Goal: Task Accomplishment & Management: Manage account settings

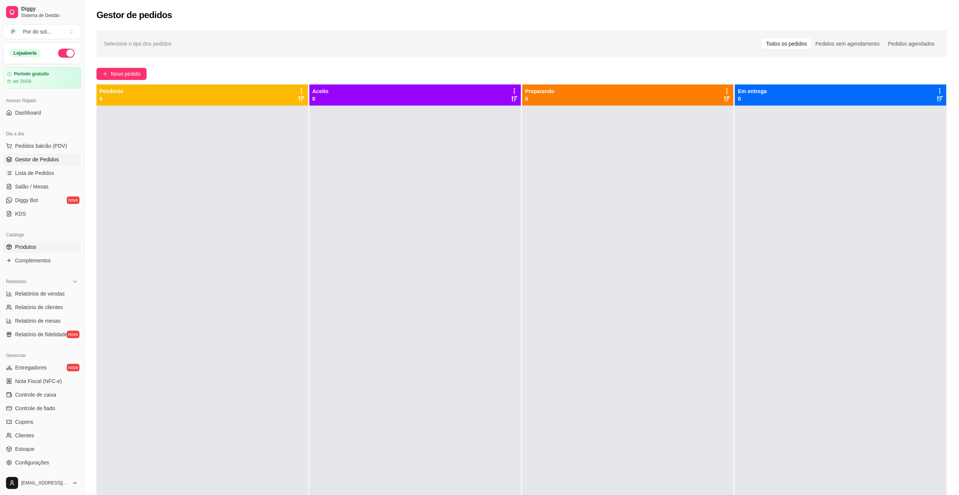
click at [26, 249] on span "Produtos" at bounding box center [25, 247] width 21 height 8
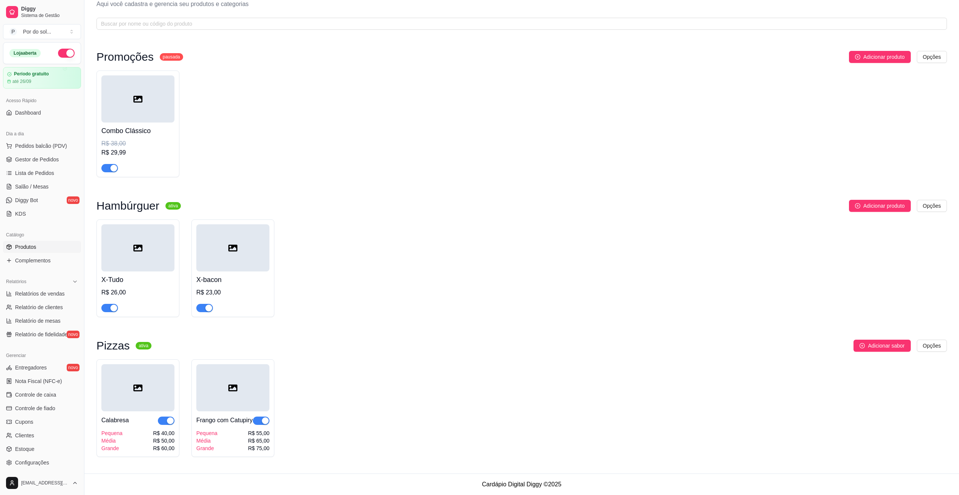
scroll to position [34, 0]
click at [33, 260] on span "Complementos" at bounding box center [32, 261] width 35 height 8
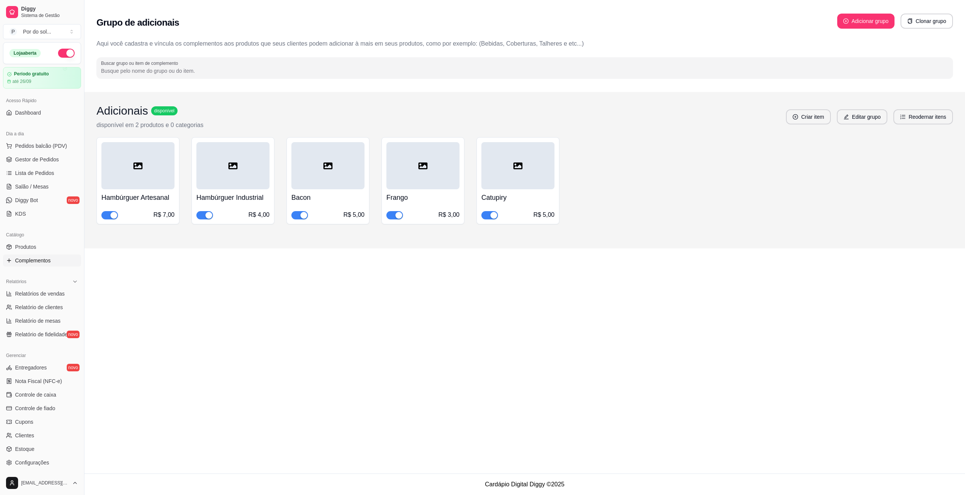
click at [317, 162] on div at bounding box center [327, 165] width 73 height 47
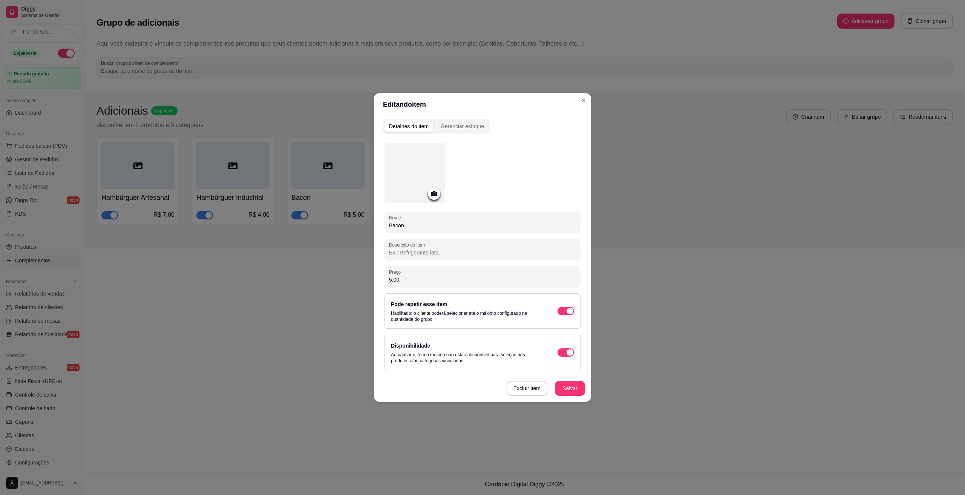
drag, startPoint x: 419, startPoint y: 278, endPoint x: 369, endPoint y: 280, distance: 50.5
click at [369, 280] on div "Editando item Detalhes do item Gerenciar estoque Nome Bacon Descrição do item P…" at bounding box center [482, 247] width 965 height 495
type input "3,00"
click at [565, 389] on button "Salvar" at bounding box center [570, 388] width 30 height 15
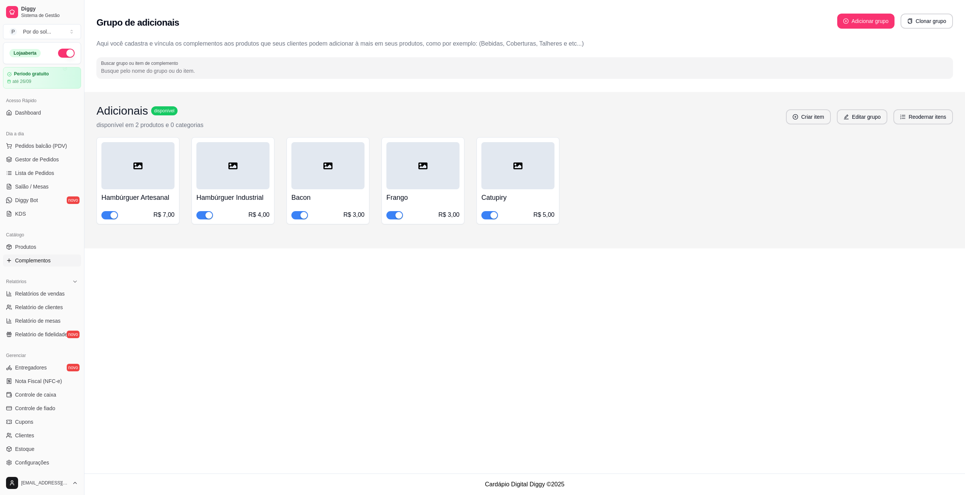
click at [428, 176] on div at bounding box center [422, 165] width 73 height 47
click at [518, 174] on div at bounding box center [517, 165] width 73 height 47
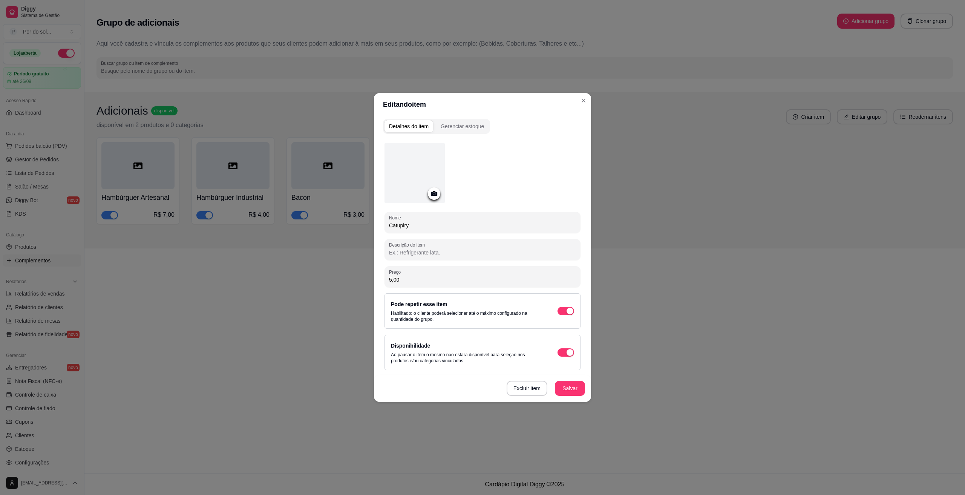
drag, startPoint x: 395, startPoint y: 278, endPoint x: 365, endPoint y: 278, distance: 30.1
click at [365, 278] on div "Editando item Detalhes do item Gerenciar estoque Nome Catupiry Descrição do ite…" at bounding box center [482, 247] width 965 height 495
type input "2,00"
click at [526, 392] on button "Excluir item" at bounding box center [526, 388] width 41 height 15
click at [549, 371] on button "Sim" at bounding box center [559, 370] width 24 height 12
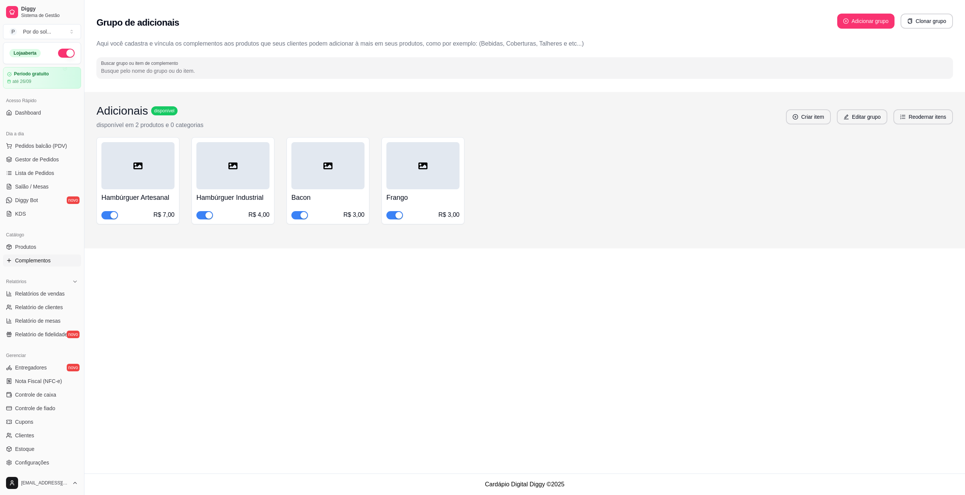
click at [546, 322] on div "Grupo de adicionais Adicionar grupo Clonar grupo Aqui você cadastra e víncula o…" at bounding box center [524, 236] width 880 height 473
click at [874, 119] on button "Editar grupo" at bounding box center [861, 117] width 49 height 15
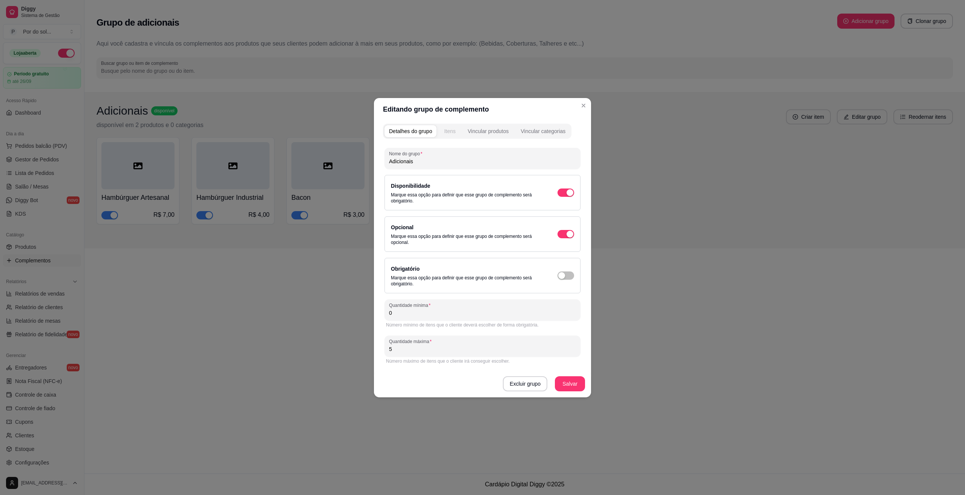
click at [448, 131] on div "Itens" at bounding box center [449, 131] width 11 height 8
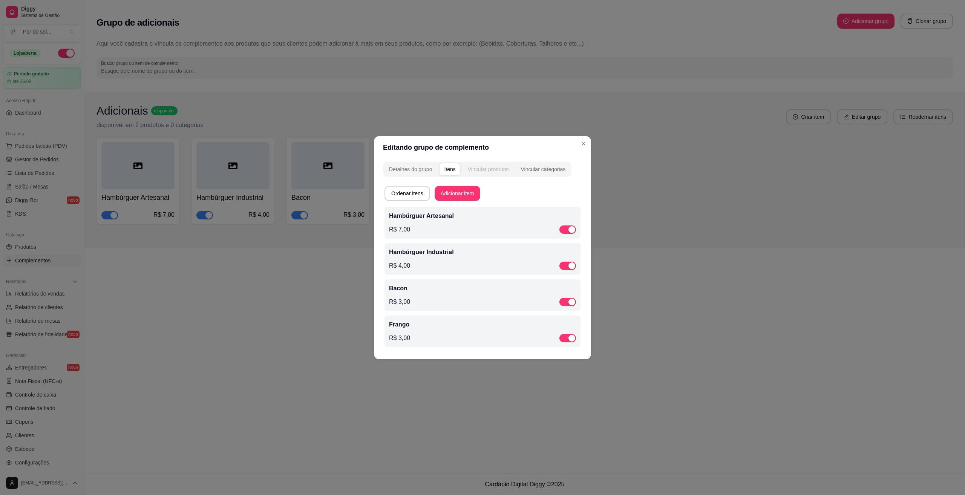
click at [483, 170] on div "Vincular produtos" at bounding box center [488, 169] width 41 height 8
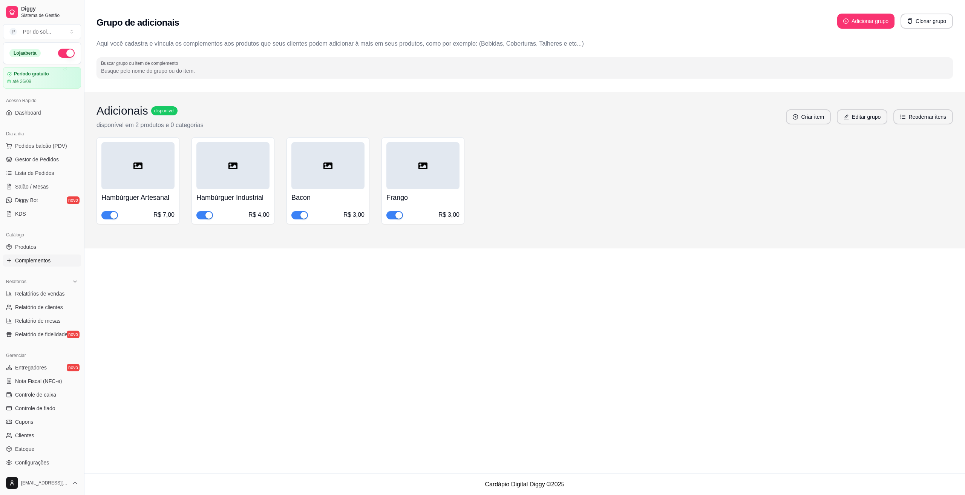
click at [573, 306] on div "Grupo de adicionais Adicionar grupo Clonar grupo Aqui você cadastra e víncula o…" at bounding box center [524, 236] width 880 height 473
click at [813, 122] on button "Criar item" at bounding box center [807, 117] width 43 height 15
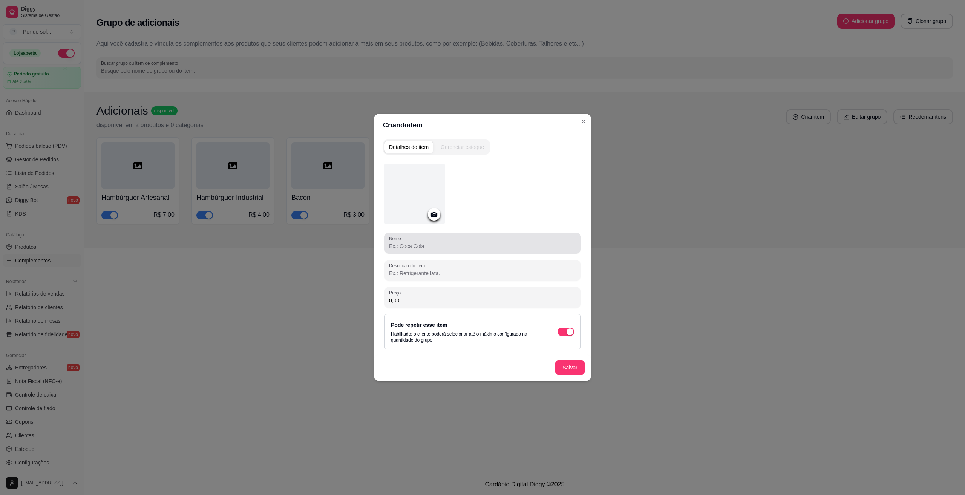
click at [455, 246] on input "Nome" at bounding box center [482, 246] width 187 height 8
type input "Adicionais Premium"
click at [413, 300] on input "0,00" at bounding box center [482, 301] width 187 height 8
type input "7,00"
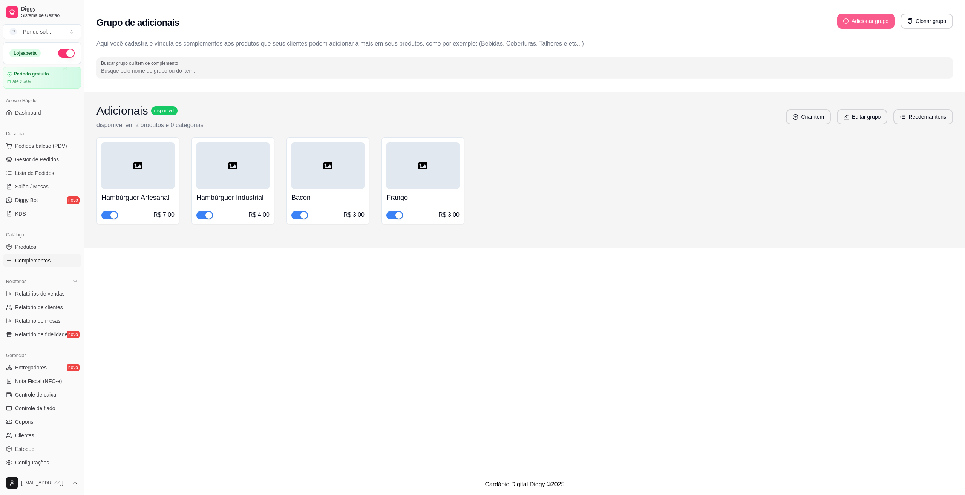
click at [857, 21] on button "Adicionar grupo" at bounding box center [865, 21] width 57 height 15
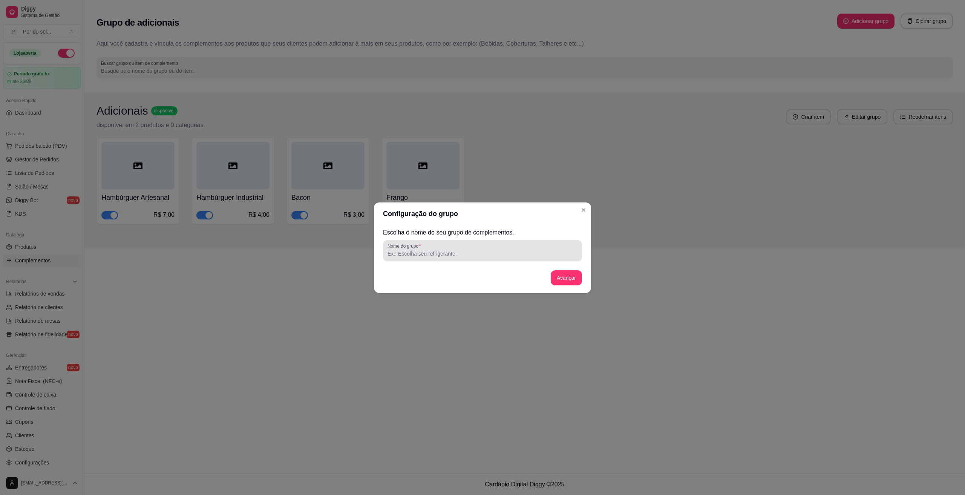
click at [480, 254] on input "Nome do grupo" at bounding box center [482, 254] width 190 height 8
type input "Adicionais Premium"
click at [557, 269] on div "Escolha o nome do seu grupo de complementos. Nome do grupo Adicionais Premium A…" at bounding box center [482, 259] width 199 height 62
click at [565, 275] on button "Avançar" at bounding box center [566, 277] width 31 height 15
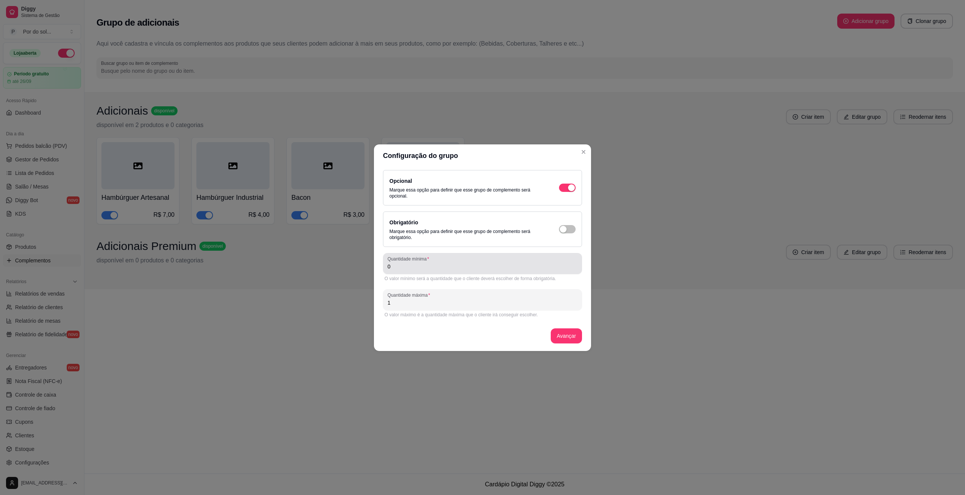
click at [405, 264] on input "0" at bounding box center [482, 267] width 190 height 8
drag, startPoint x: 397, startPoint y: 301, endPoint x: 383, endPoint y: 304, distance: 14.5
click at [383, 304] on div "Quantidade máxima 1" at bounding box center [482, 299] width 199 height 21
type input "5"
click at [558, 336] on button "Avançar" at bounding box center [566, 335] width 31 height 15
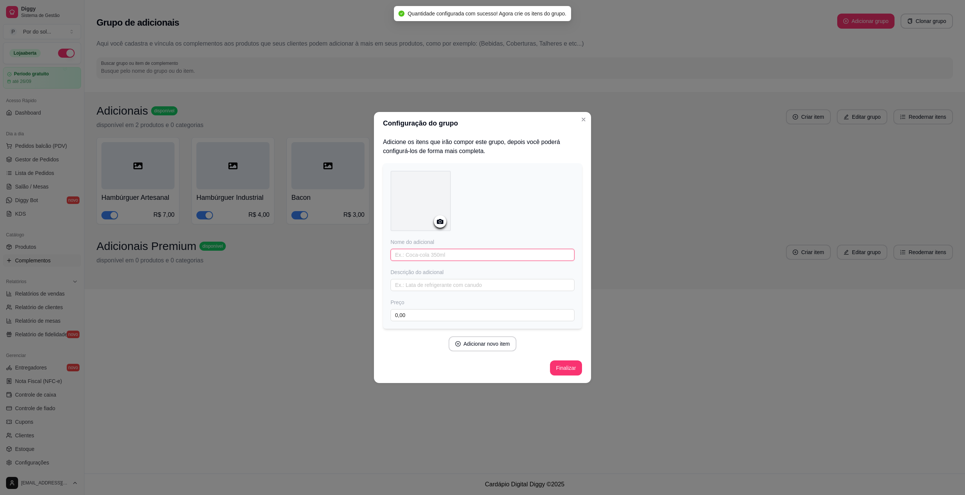
click at [432, 260] on input "text" at bounding box center [482, 255] width 184 height 12
type input "Hambúrguer Artesanal"
click at [416, 310] on input "0,00" at bounding box center [482, 315] width 184 height 12
type input "7,00"
click at [566, 362] on button "Finalizar" at bounding box center [566, 367] width 32 height 15
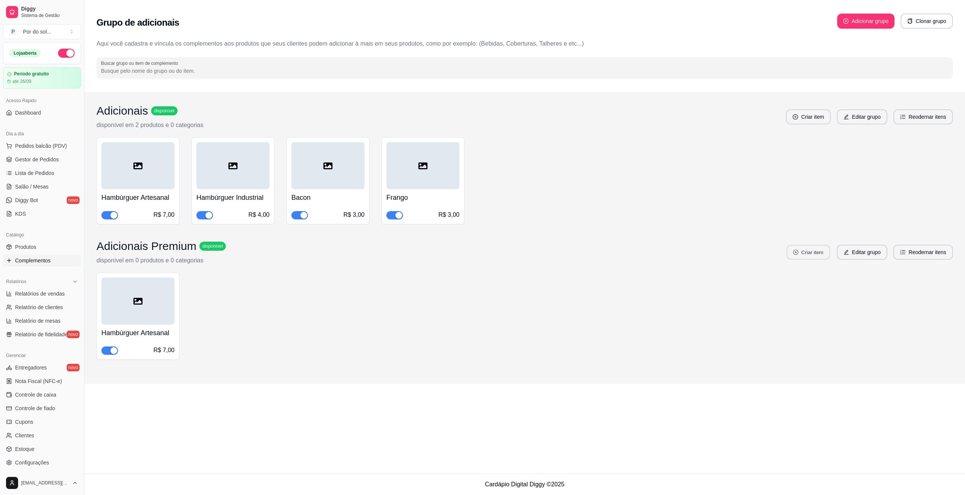
click at [814, 249] on button "Criar item" at bounding box center [807, 252] width 43 height 15
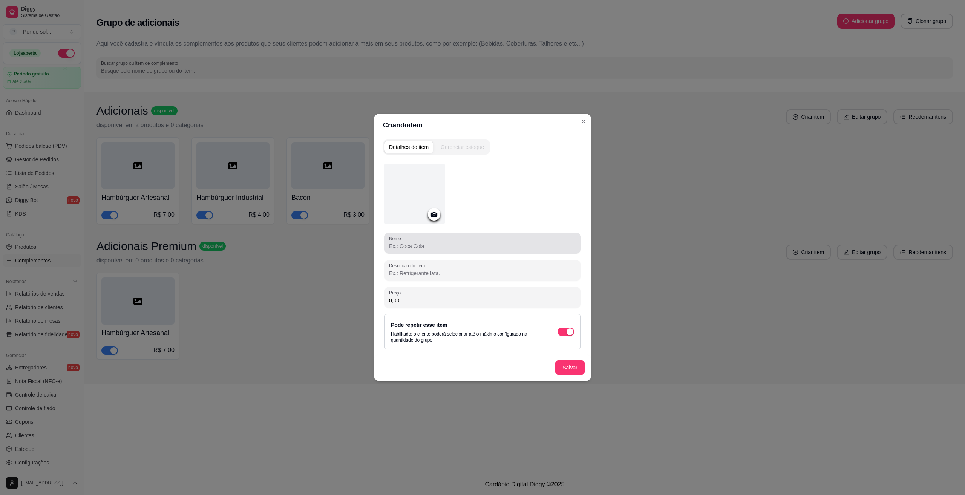
click at [410, 248] on input "Nome" at bounding box center [482, 246] width 187 height 8
type input "b"
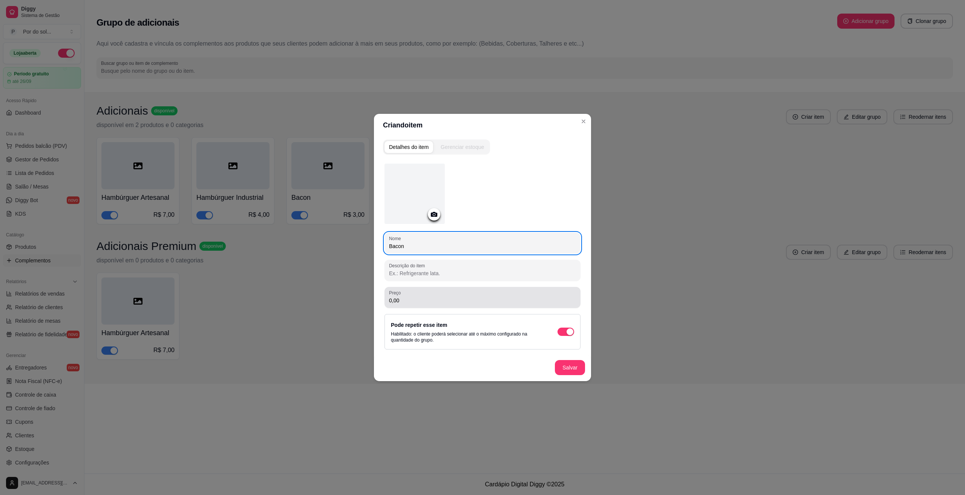
type input "Bacon"
click at [412, 296] on div "0,00" at bounding box center [482, 297] width 187 height 15
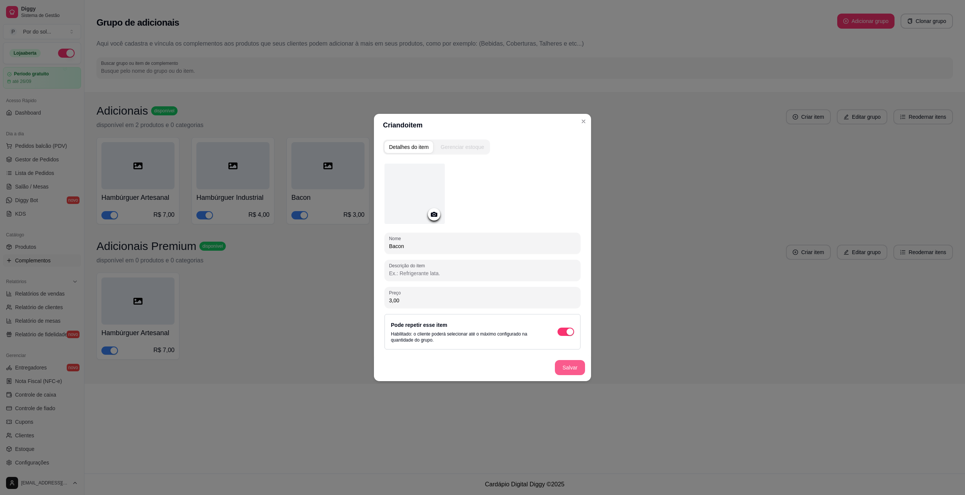
type input "3,00"
click at [567, 367] on button "Salvar" at bounding box center [570, 367] width 30 height 15
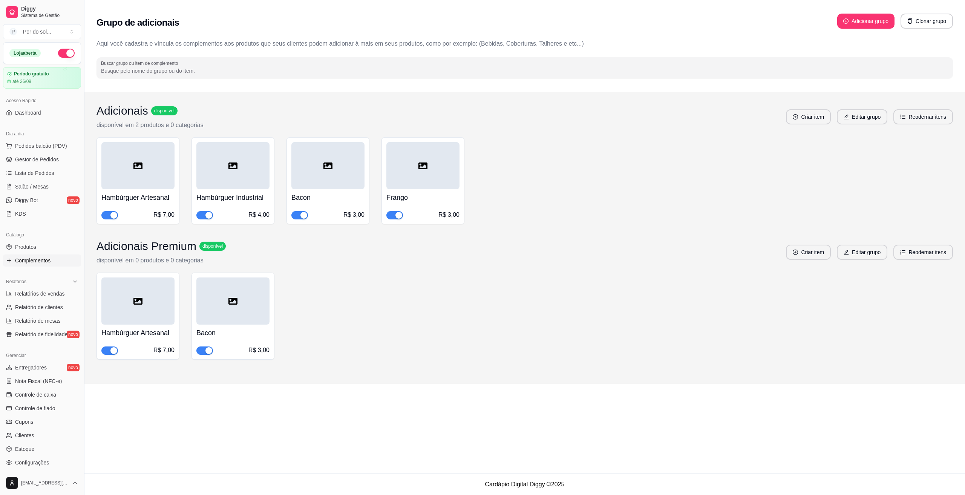
click at [234, 319] on div at bounding box center [232, 300] width 73 height 47
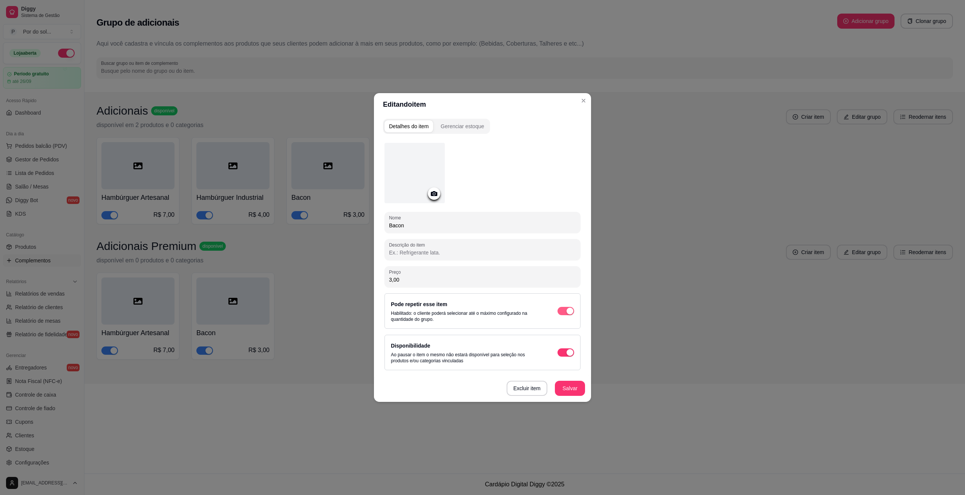
click at [564, 314] on span "button" at bounding box center [565, 311] width 17 height 8
click at [572, 392] on button "Salvar" at bounding box center [570, 388] width 30 height 15
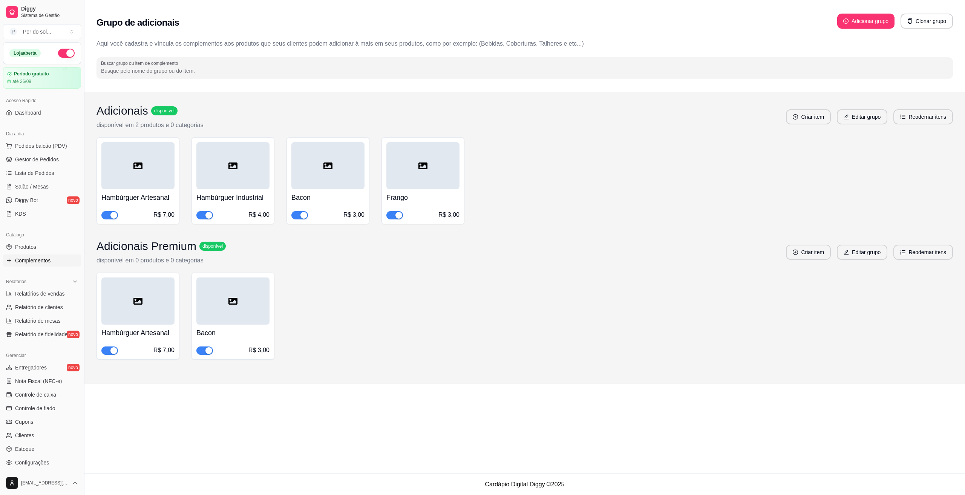
click at [137, 330] on h4 "Hambúrguer Artesanal" at bounding box center [137, 332] width 73 height 11
click at [812, 253] on button "Criar item" at bounding box center [808, 252] width 45 height 15
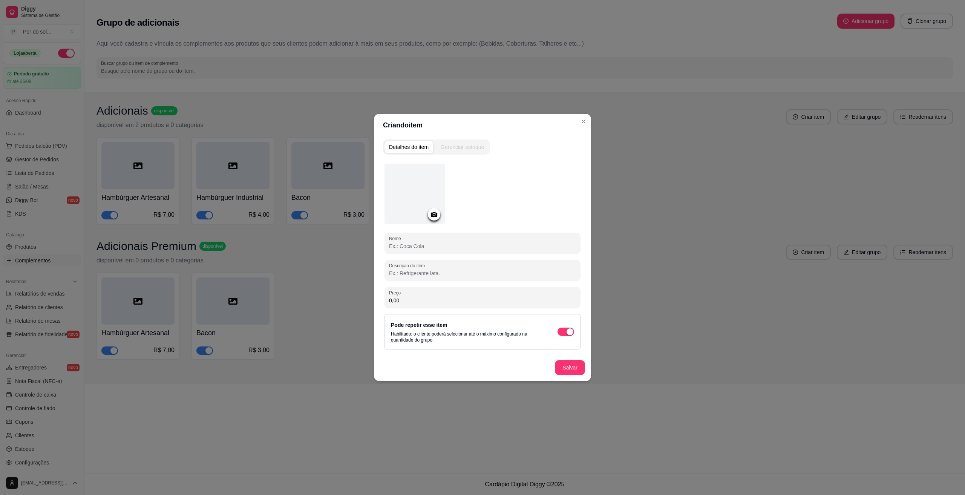
click at [441, 248] on input "Nome" at bounding box center [482, 246] width 187 height 8
type input "C"
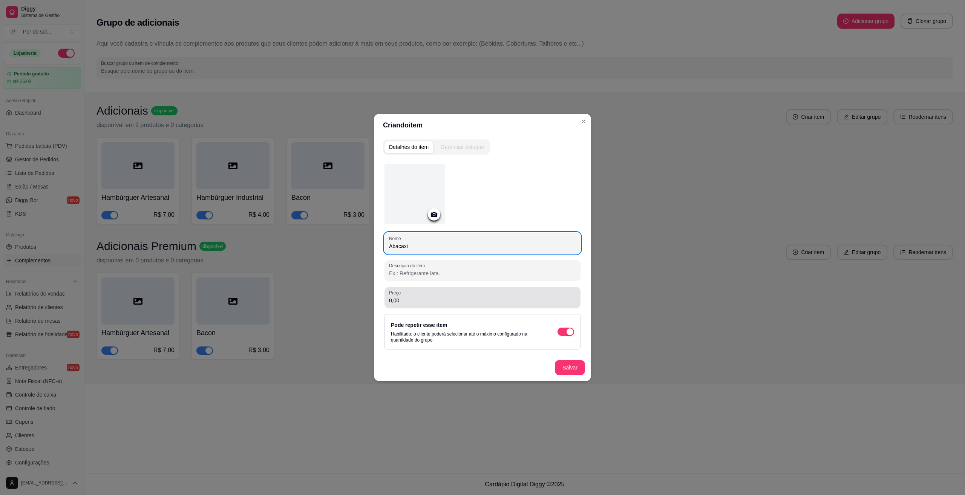
type input "Abacaxi"
click at [427, 295] on div "0,00" at bounding box center [482, 297] width 187 height 15
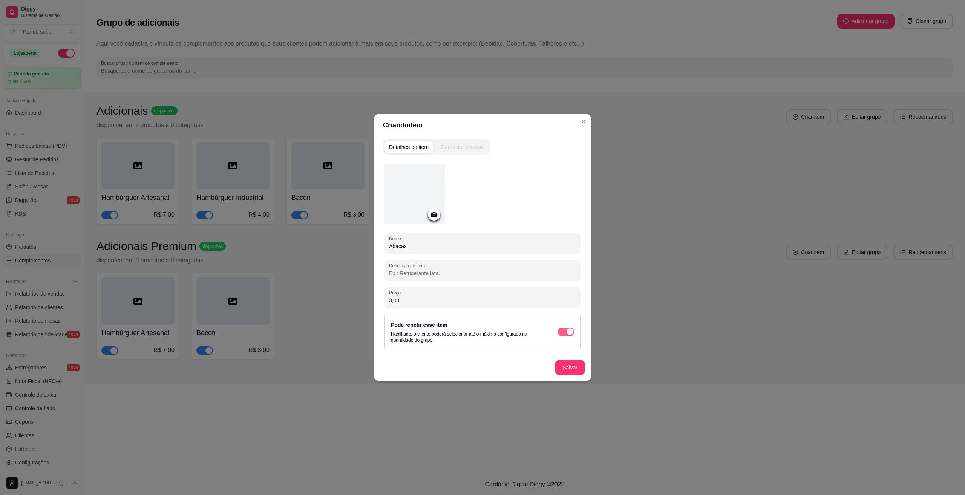
type input "3,00"
click at [562, 335] on span "button" at bounding box center [565, 331] width 17 height 8
click at [575, 367] on button "Salvar" at bounding box center [569, 367] width 29 height 15
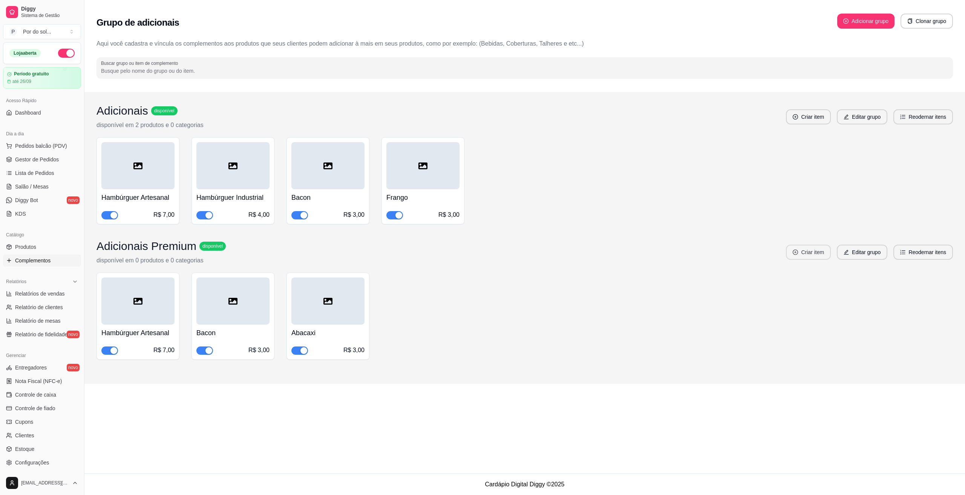
click at [810, 255] on button "Criar item" at bounding box center [808, 252] width 45 height 15
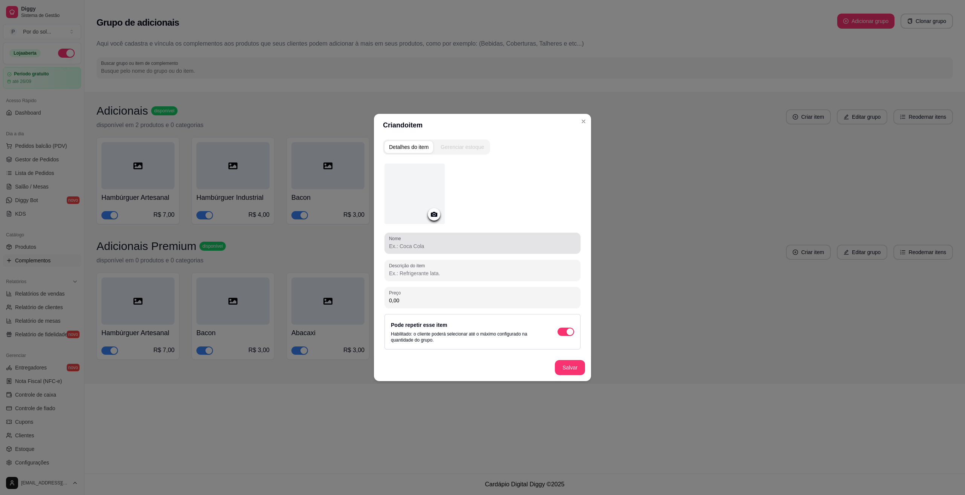
click at [472, 245] on input "Nome" at bounding box center [482, 246] width 187 height 8
type input "S"
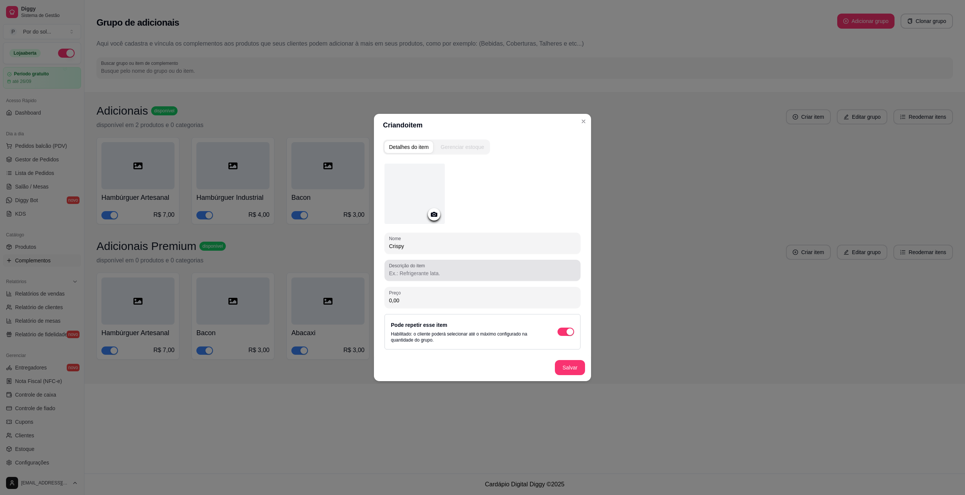
type input "Crispy"
click at [451, 268] on div at bounding box center [482, 270] width 187 height 15
type input "Cebola Crocante"
click at [418, 295] on div "0,00" at bounding box center [482, 297] width 187 height 15
type input "4,00"
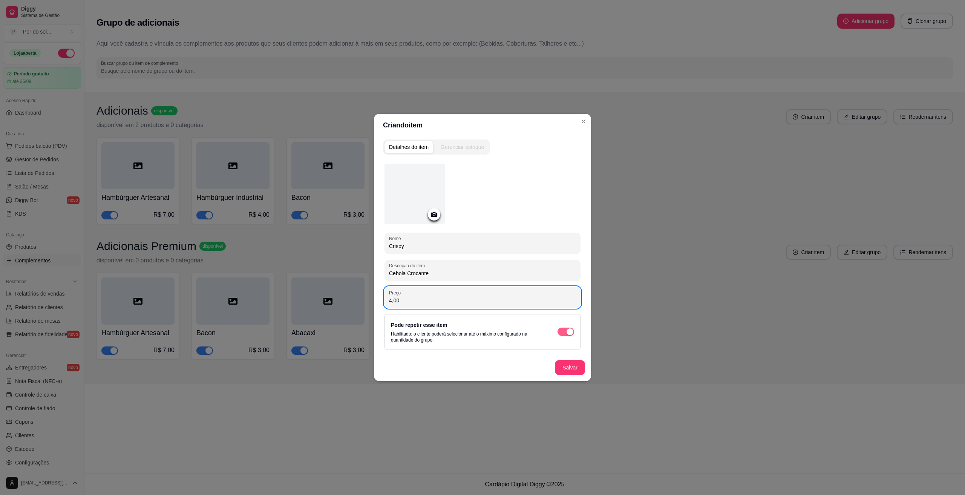
click at [569, 330] on div "button" at bounding box center [569, 331] width 7 height 7
click at [582, 368] on button "Salvar" at bounding box center [569, 367] width 29 height 15
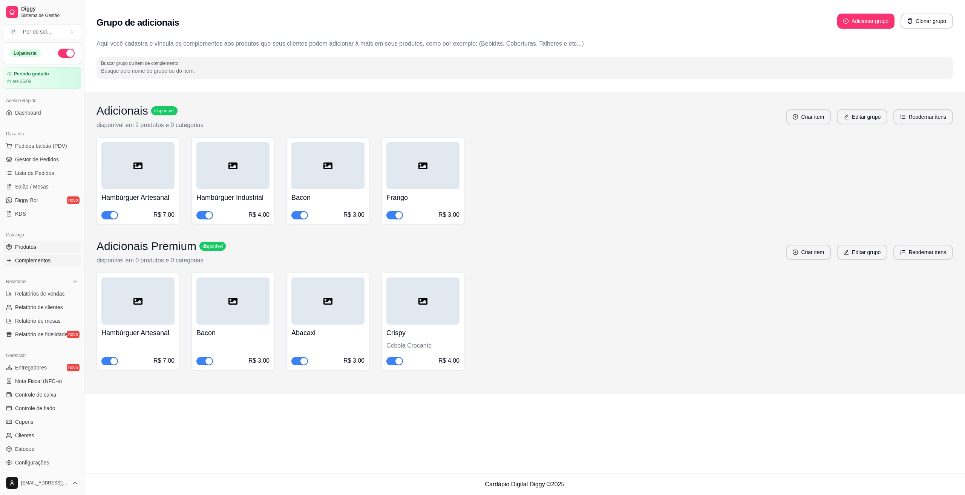
click at [42, 252] on link "Produtos" at bounding box center [42, 247] width 78 height 12
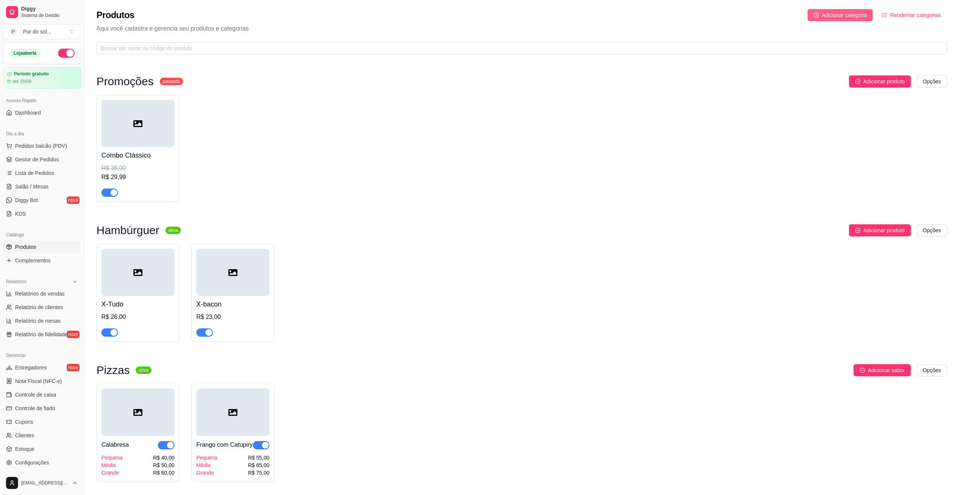
click at [852, 19] on span "Adicionar categoria" at bounding box center [844, 15] width 45 height 8
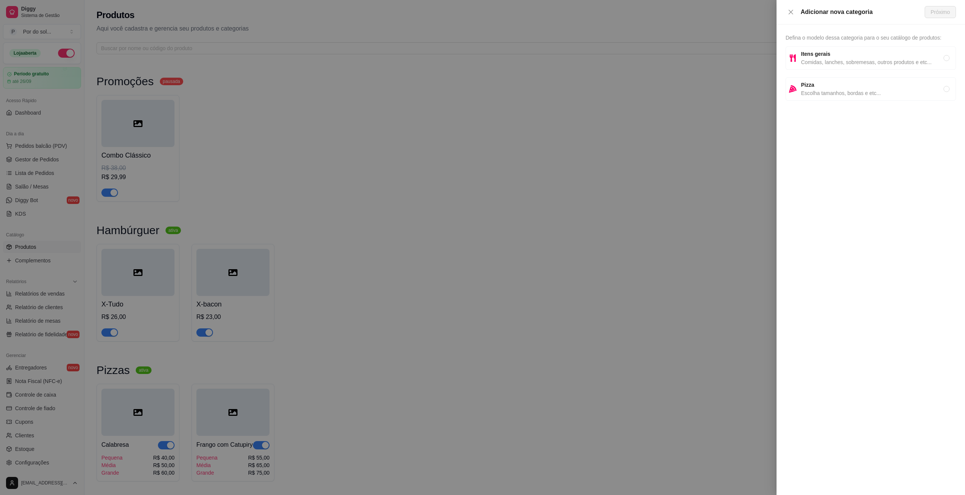
click at [838, 58] on span "Comidas, lanches, sobremesas, outros produtos e etc..." at bounding box center [872, 62] width 142 height 8
radio input "true"
click at [938, 19] on div "Adicionar nova categoria Próximo" at bounding box center [870, 12] width 188 height 24
click at [939, 16] on span "Próximo" at bounding box center [939, 12] width 19 height 8
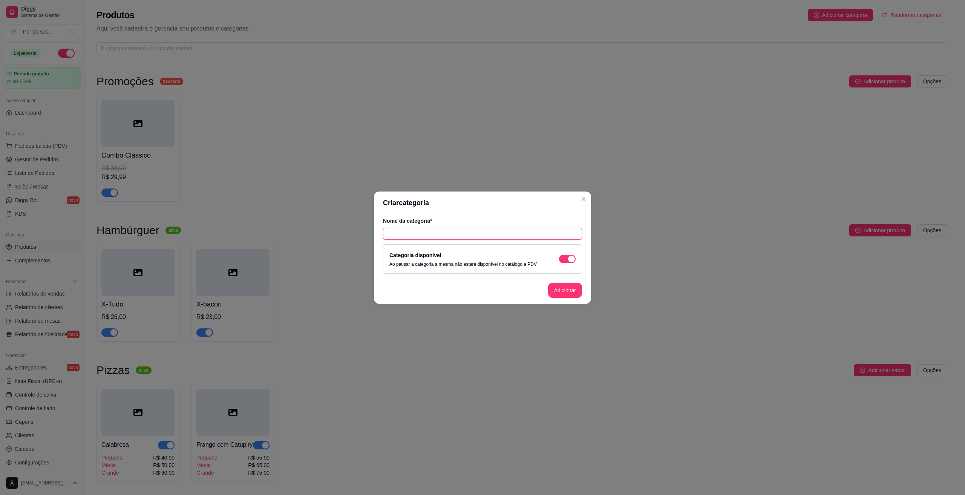
click at [462, 236] on input "text" at bounding box center [482, 234] width 199 height 12
type input "Hambúrguer Premium"
click at [561, 292] on button "Adicionar" at bounding box center [564, 290] width 33 height 15
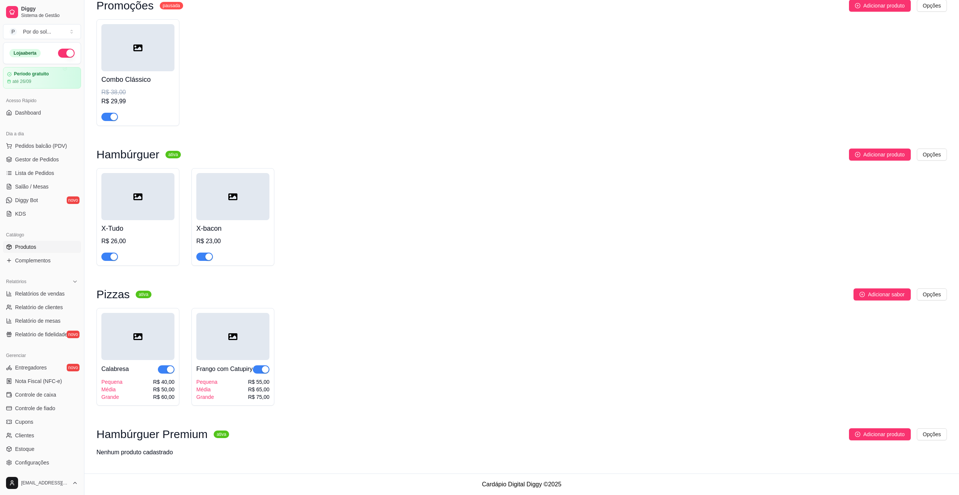
scroll to position [86, 0]
click at [889, 436] on span "Adicionar produto" at bounding box center [883, 434] width 41 height 8
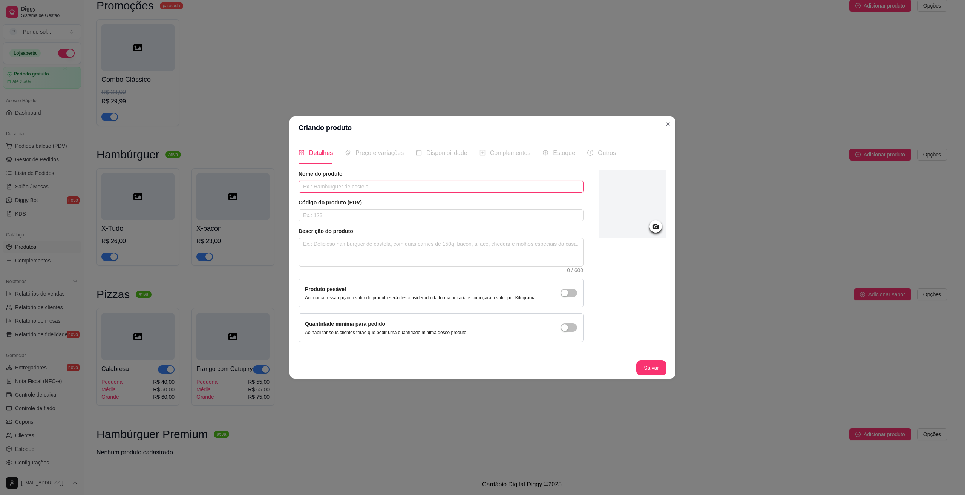
click at [366, 189] on input "text" at bounding box center [440, 187] width 285 height 12
type input "Clássico"
click at [331, 215] on input "text" at bounding box center [440, 215] width 285 height 12
click at [395, 250] on textarea at bounding box center [441, 252] width 284 height 28
type textarea "m"
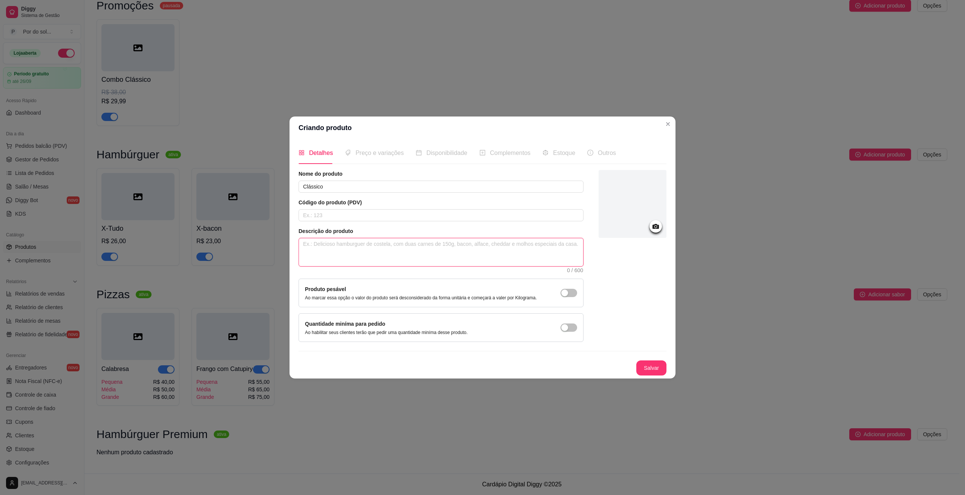
type textarea "M"
type textarea "Mo"
type textarea "M"
type textarea "P"
type textarea "Pã"
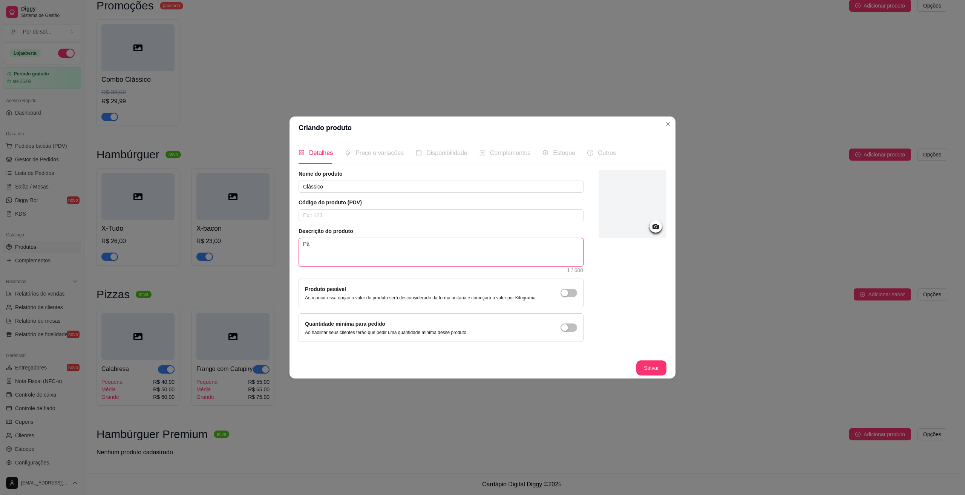
type textarea "Pão"
type textarea "Pão c"
type textarea "Pão co"
type textarea "Pão com"
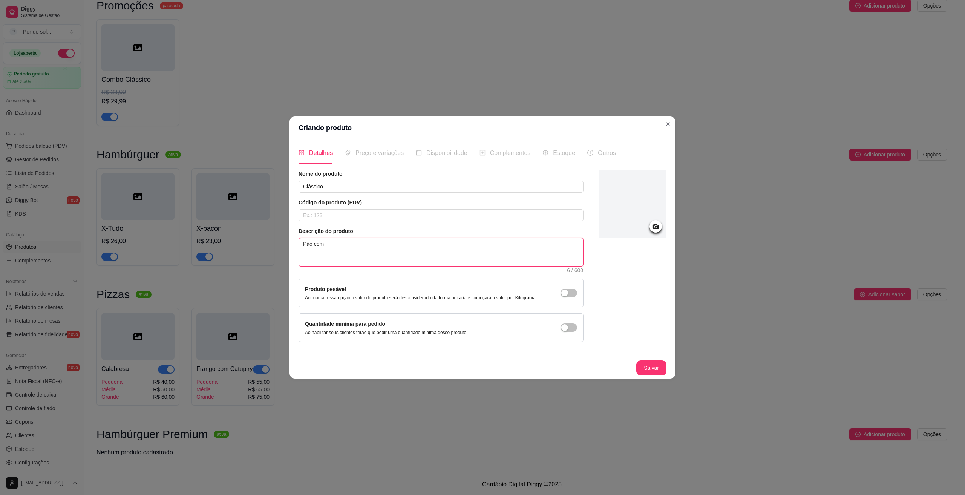
type textarea "Pão com"
type textarea "Pão com G"
type textarea "Pão com Ge"
type textarea "Pão com Ger"
type textarea "Pão com Gerg"
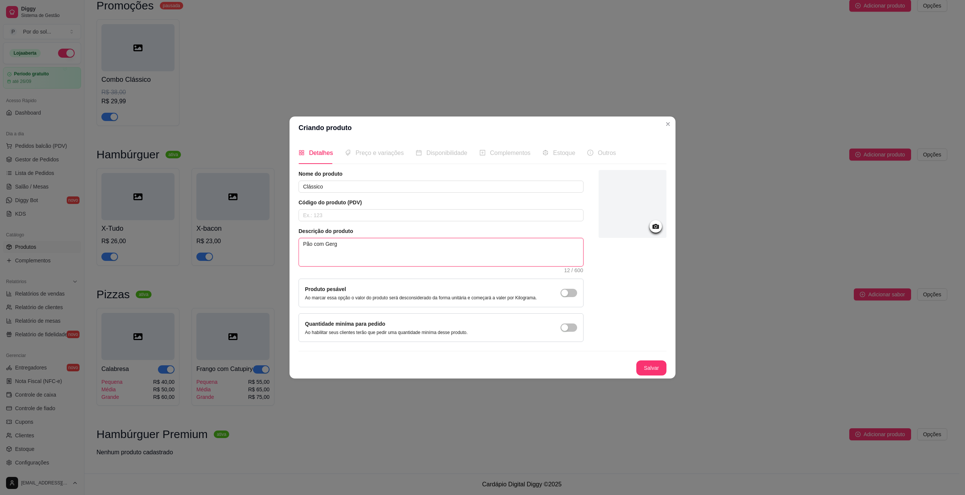
type textarea "Pão com Gerge"
type textarea "Pão com Gergel"
type textarea "Pão com [PERSON_NAME]"
type textarea "Pão com Gergelim"
type textarea "Pão com [PERSON_NAME]"
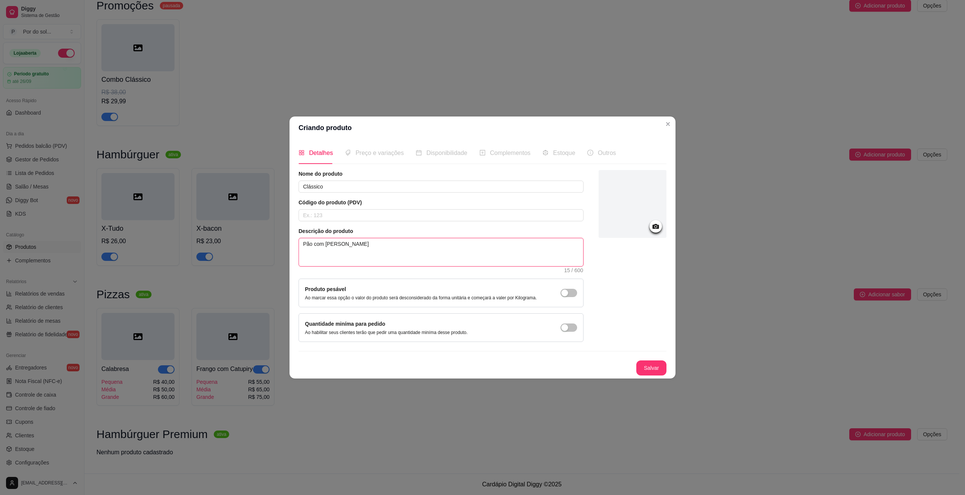
type textarea "Pão com [PERSON_NAME]"
type textarea "Pão com [PERSON_NAME],"
type textarea "Pão com [PERSON_NAME], C"
type textarea "Pão com [PERSON_NAME], Ca"
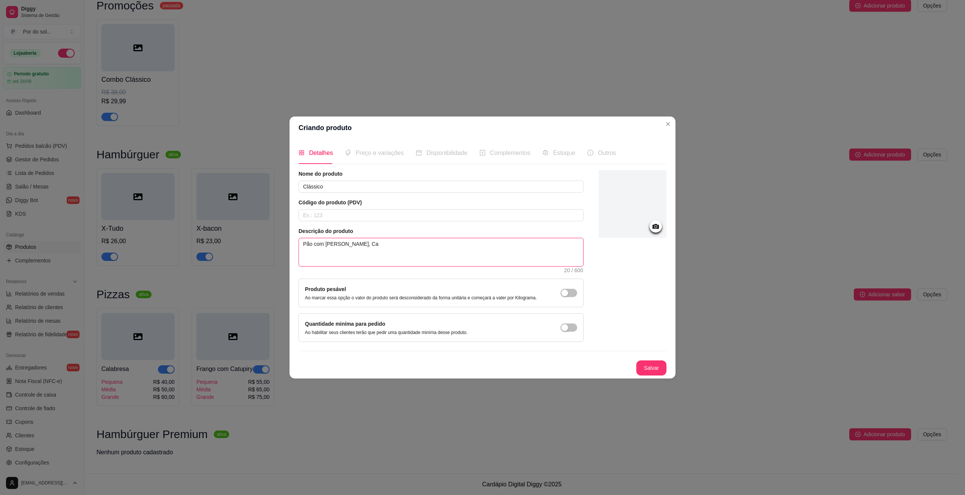
type textarea "Pão com [PERSON_NAME], Car"
type textarea "Pão com [PERSON_NAME], Carn"
type textarea "Pão com [PERSON_NAME], Carne"
type textarea "Pão com [PERSON_NAME], Carne B"
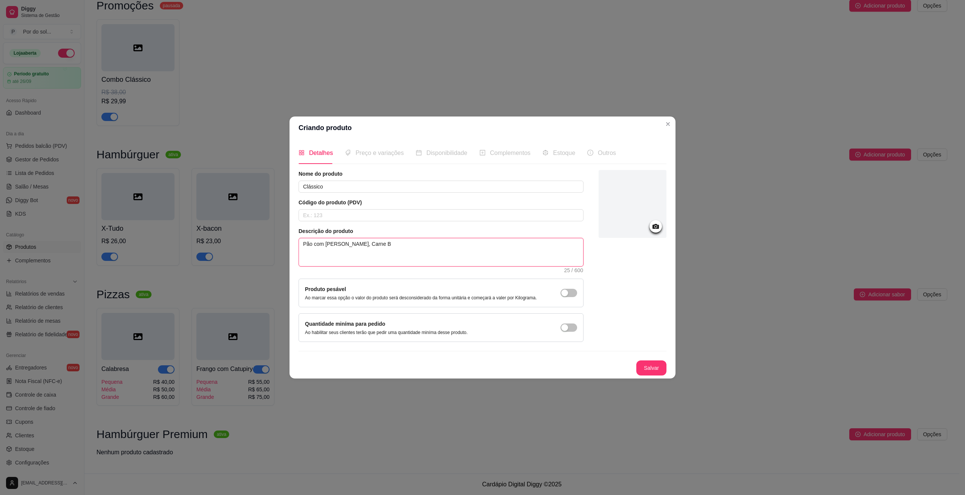
type textarea "Pão com [PERSON_NAME], Carne Bo"
type textarea "Pão com [PERSON_NAME], Carne Bov"
type textarea "Pão com [PERSON_NAME], Carne Boví"
type textarea "Pão com [PERSON_NAME], Carne Bovín"
type textarea "Pão com [PERSON_NAME], Carne Bovína"
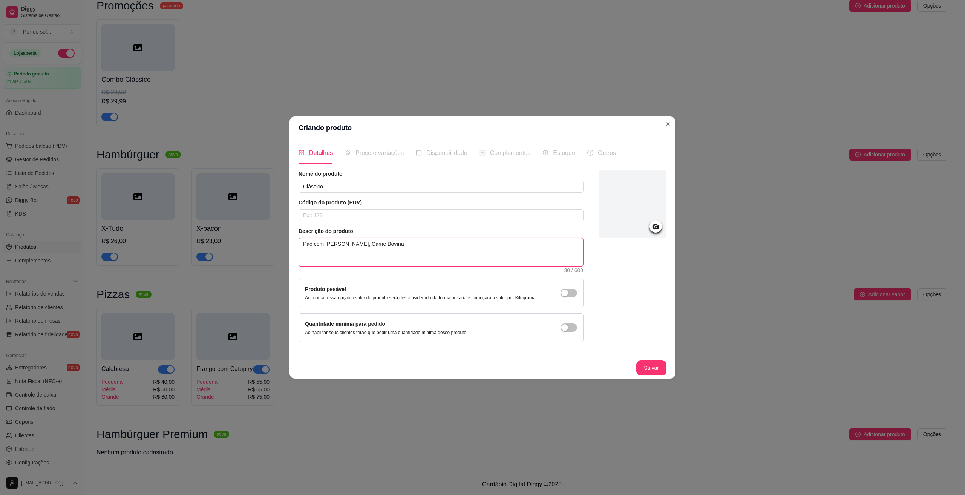
type textarea "Pão com [PERSON_NAME], Carne Bovína,"
type textarea "Pão com [PERSON_NAME], [PERSON_NAME], a"
type textarea "Pão com [PERSON_NAME], Carne Bovína,"
type textarea "Pão com [PERSON_NAME], Carne Bovína, Q"
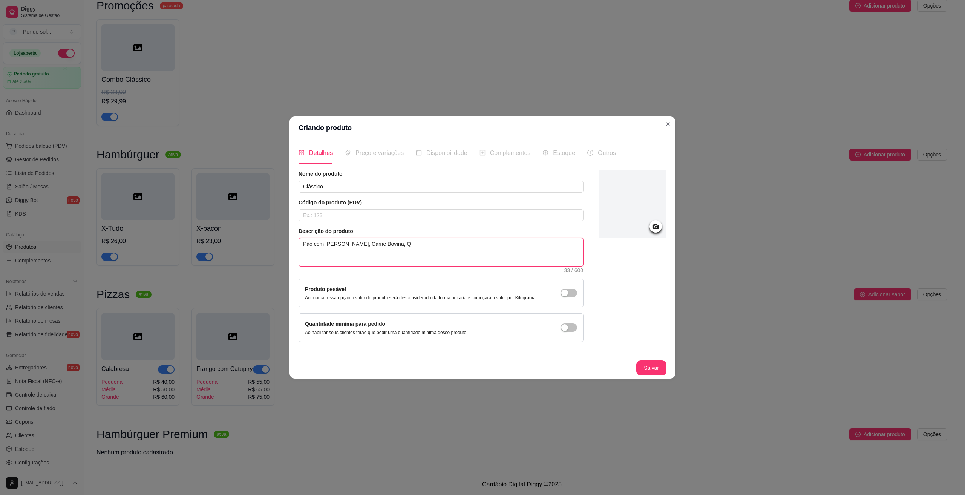
type textarea "Pão com [PERSON_NAME], Carne Bovína, Qu"
type textarea "Pão com [PERSON_NAME], Carne Bovína, Que"
type textarea "Pão com [PERSON_NAME], Carne Bovína, Quei"
type textarea "Pão com [PERSON_NAME], Carne Bovína, Queij"
type textarea "Pão com [PERSON_NAME], [PERSON_NAME], [GEOGRAPHIC_DATA]"
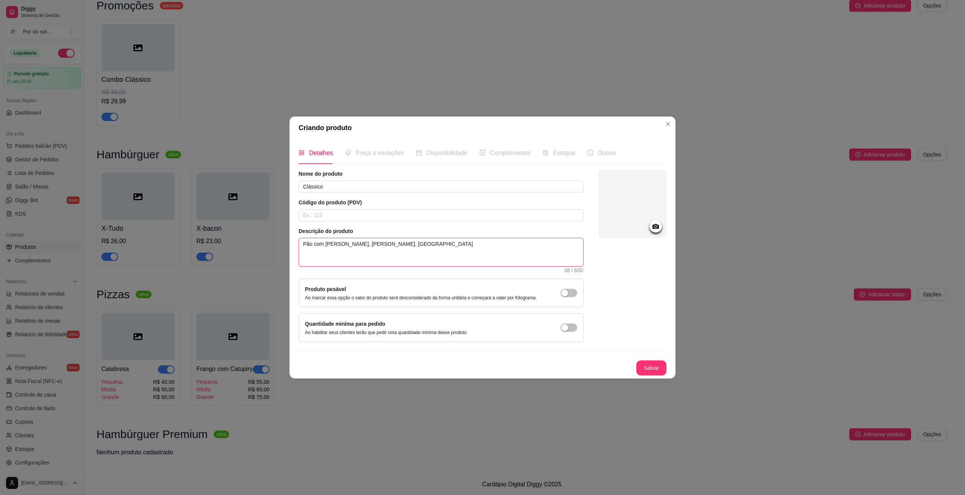
type textarea "Pão com [PERSON_NAME], Carne Bovína, [GEOGRAPHIC_DATA],"
type textarea "Pão com [PERSON_NAME], Carne Bovína, [PERSON_NAME], M"
type textarea "Pão com [PERSON_NAME], Carne Bovína, [GEOGRAPHIC_DATA], Mu"
type textarea "Pão com [PERSON_NAME], Carne Bovína, [PERSON_NAME], M"
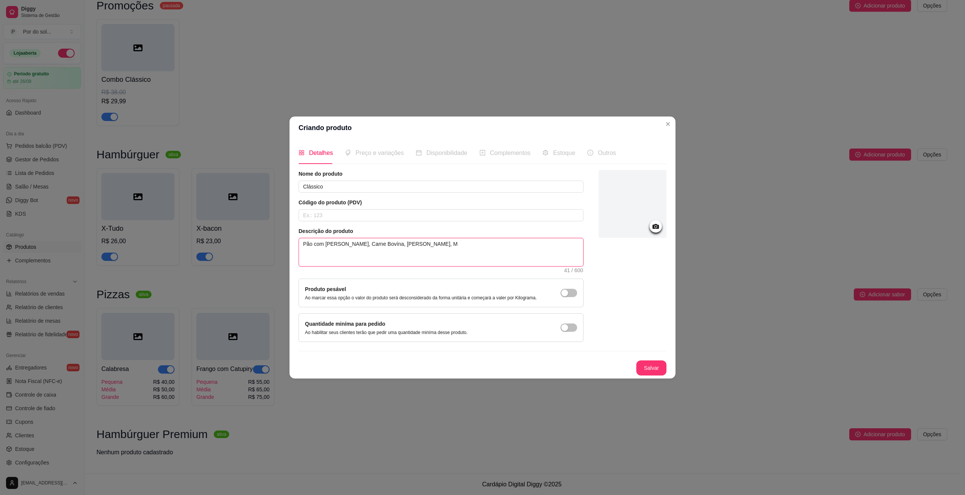
type textarea "Pão com [PERSON_NAME], Carne Bovína, [GEOGRAPHIC_DATA],"
type textarea "Pão com [PERSON_NAME], Carne Bovína, [PERSON_NAME], A"
type textarea "Pão com [PERSON_NAME], Carne Bovína, [GEOGRAPHIC_DATA], Al"
type textarea "Pão com [PERSON_NAME], [PERSON_NAME], [GEOGRAPHIC_DATA], [PERSON_NAME]"
type textarea "Pão com [PERSON_NAME], Carne Bovína, Queijo, Alfa"
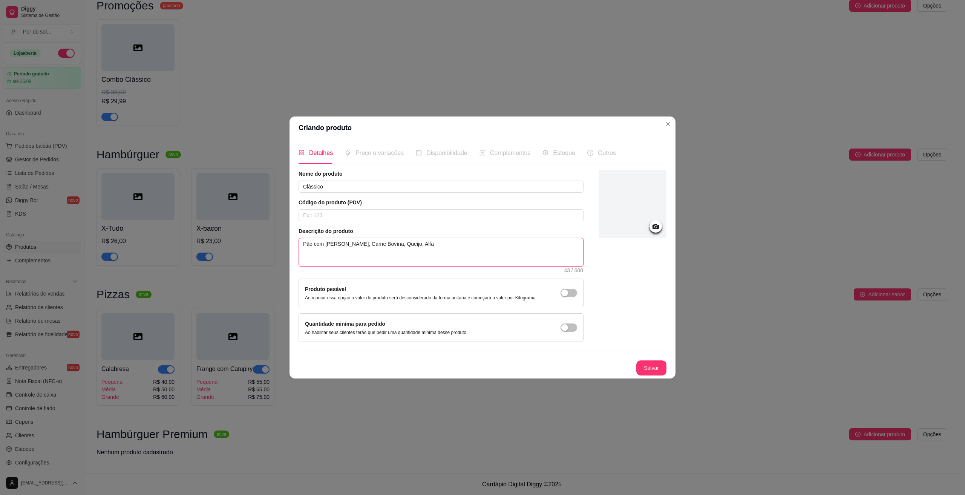
type textarea "Pão com [PERSON_NAME], Carne Bovína, Queijo, Alfac"
type textarea "Pão com [PERSON_NAME], Carne Bovína, Queijo, Alface"
type textarea "Pão com [PERSON_NAME], Carne Bovína, Queijo, Alface E"
type textarea "Pão com [PERSON_NAME], Carne Bovína, Queijo, Alface"
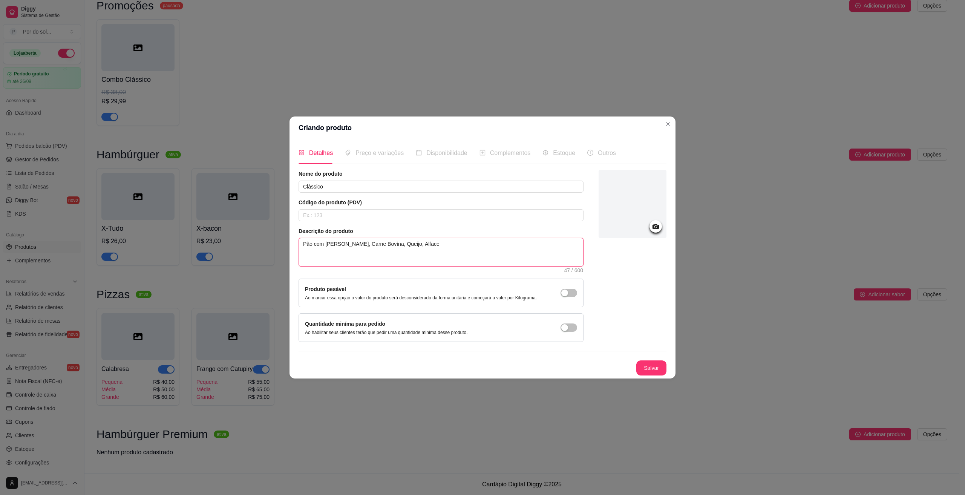
type textarea "Pão com [PERSON_NAME], Carne Bovína, Queijo, Alface e"
type textarea "Pão com [PERSON_NAME], Carne Bovína, Queijo, Alface e T"
type textarea "Pão com [PERSON_NAME], Carne Bovína, Queijo, Alface e To"
type textarea "Pão com [PERSON_NAME], Carne Bovína, Queijo, [PERSON_NAME] e [PERSON_NAME]"
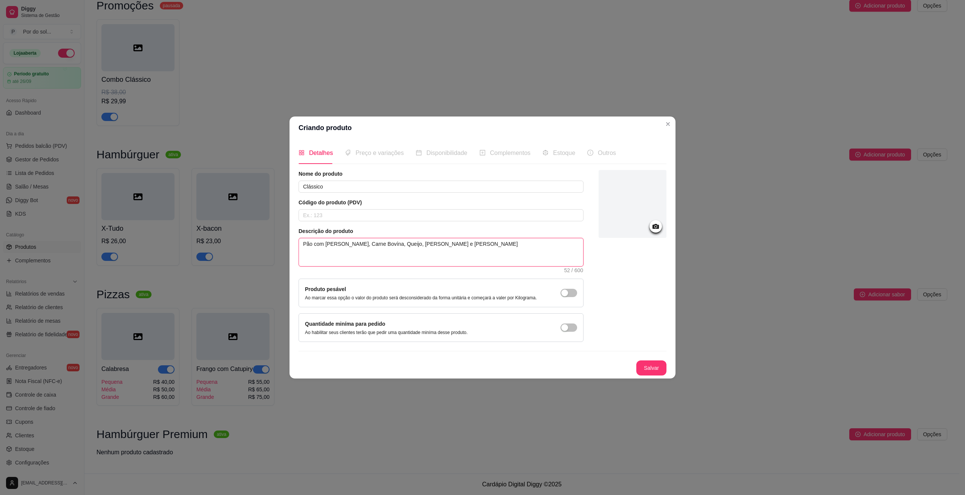
type textarea "Pão com [PERSON_NAME], Carne Bovína, Queijo, Alface e Toma"
type textarea "Pão com Gergelin, Carne Bovína, Queijo, Alface e Tomat"
type textarea "Pão com Gergelin, Carne Bovína, Queijo, Alface e Tomate"
click at [416, 243] on textarea "Pão com Gergelin, Carne Bovína, Queijo, Alface e Tomate" at bounding box center [441, 252] width 284 height 28
type textarea "Pão com [PERSON_NAME], Carne Bovína, Queijo, Alface Tomate"
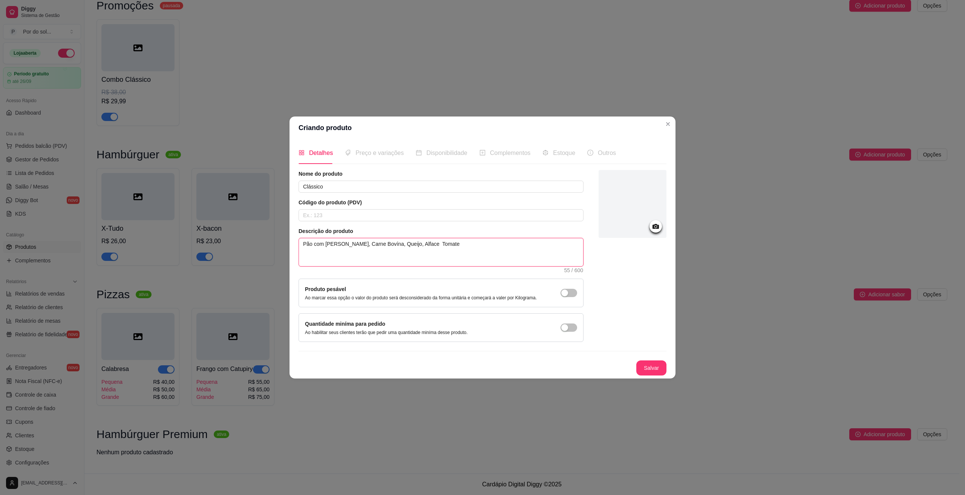
type textarea "Pão com [PERSON_NAME], Carne Bovína, Queijo, Alface Tomate"
type textarea "Pão com [PERSON_NAME], Carne Bovína, Queijo, Alface, Tomate"
type textarea "Pão com [PERSON_NAME], Carne Bovína, Queijo, Alface, Tomate M"
type textarea "Pão com [PERSON_NAME], Carne Bovína, Queijo, Alface, Tomate Mo"
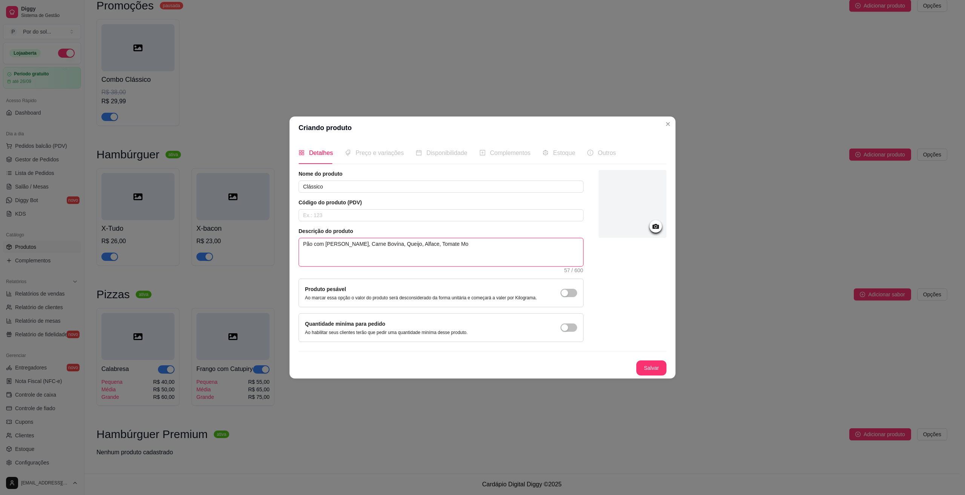
type textarea "Pão com [PERSON_NAME], Carne Bovína, Queijo, Alface, Tomate Mol"
type textarea "Pão com [PERSON_NAME], Carne Bovína, Queijo, Alface, Tomate Molh"
type textarea "Pão com [PERSON_NAME], Carne Bovína, Queijo, Alface, Tomate Molho"
type textarea "Pão com [PERSON_NAME], Carne Bovína, Queijo, Alface, Tomate Molho d"
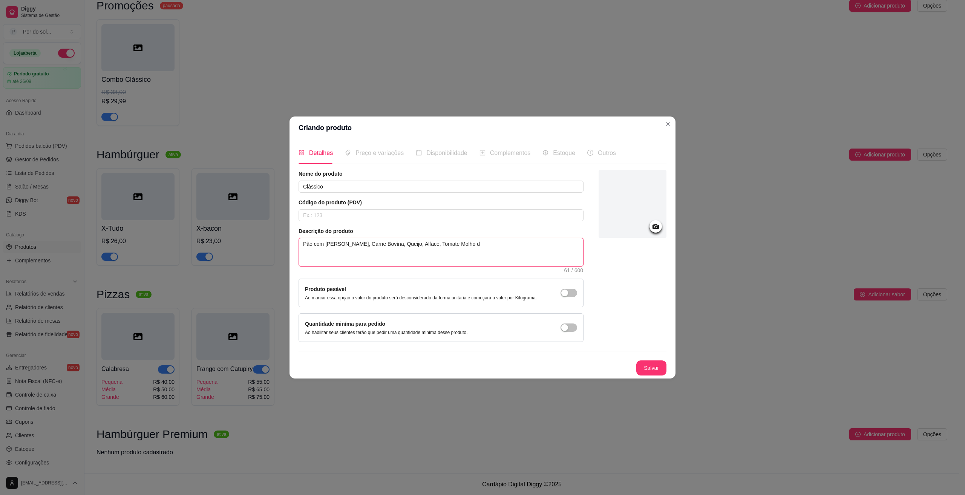
type textarea "Pão com [PERSON_NAME], Carne Bovína, Queijo, Alface, Tomate Molho da"
type textarea "Pão com [PERSON_NAME], Carne Bovína, [PERSON_NAME], Alface, Tomate Molho da C"
type textarea "Pão com [PERSON_NAME], Carne Bovína, Queijo, Alface, Tomate Molho da Ca"
type textarea "Pão com [PERSON_NAME], Carne Bovína, Queijo, Alface, Tomate Molho da Cas"
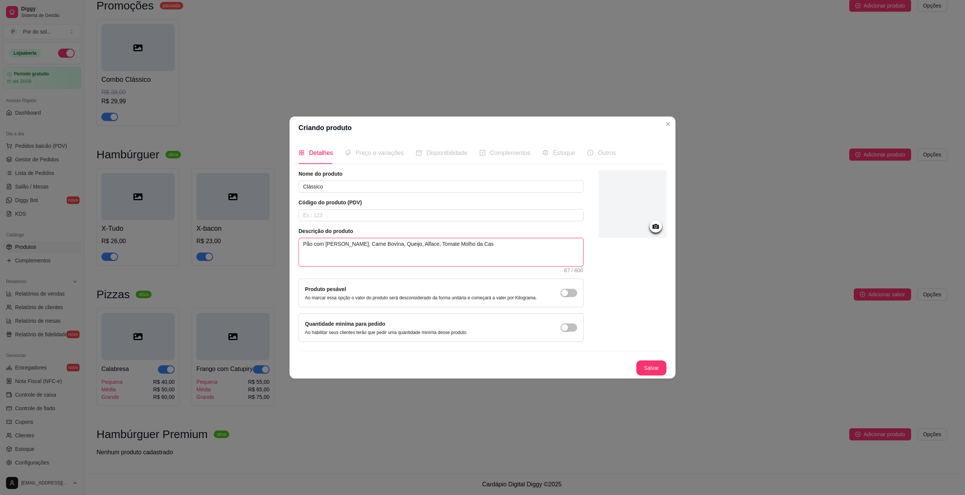
type textarea "Pão com [PERSON_NAME], Carne Bovína, [GEOGRAPHIC_DATA], Alface, Tomate Molho da…"
click at [433, 245] on textarea "Pão com [PERSON_NAME], Carne Bovína, [GEOGRAPHIC_DATA], Alface, Tomate Molho da…" at bounding box center [441, 252] width 284 height 28
click at [494, 245] on textarea "Pão com [PERSON_NAME], Carne Bovína, [GEOGRAPHIC_DATA], Alface, Tomate e Molho …" at bounding box center [441, 252] width 284 height 28
drag, startPoint x: 439, startPoint y: 246, endPoint x: 303, endPoint y: 248, distance: 136.0
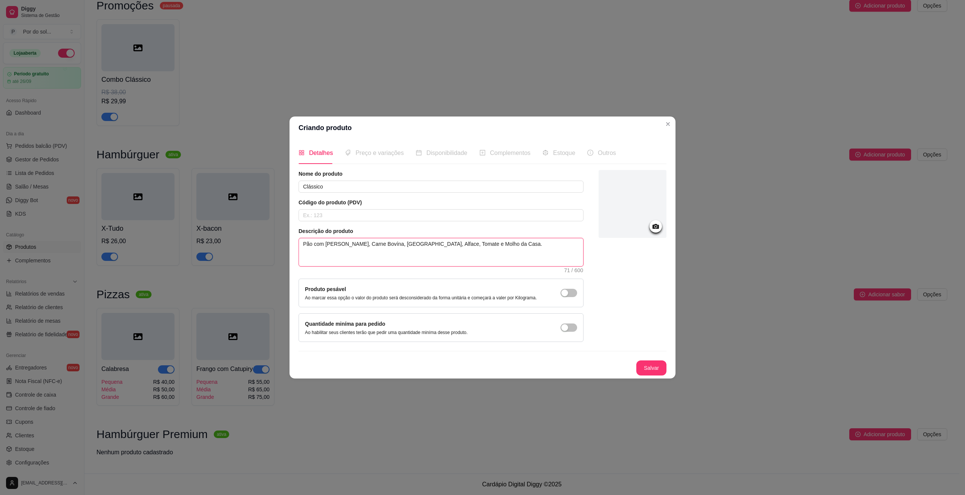
click at [303, 248] on textarea "Pão com [PERSON_NAME], Carne Bovína, [GEOGRAPHIC_DATA], Alface, Tomate e Molho …" at bounding box center [441, 252] width 284 height 28
click at [657, 364] on button "Salvar" at bounding box center [651, 367] width 30 height 15
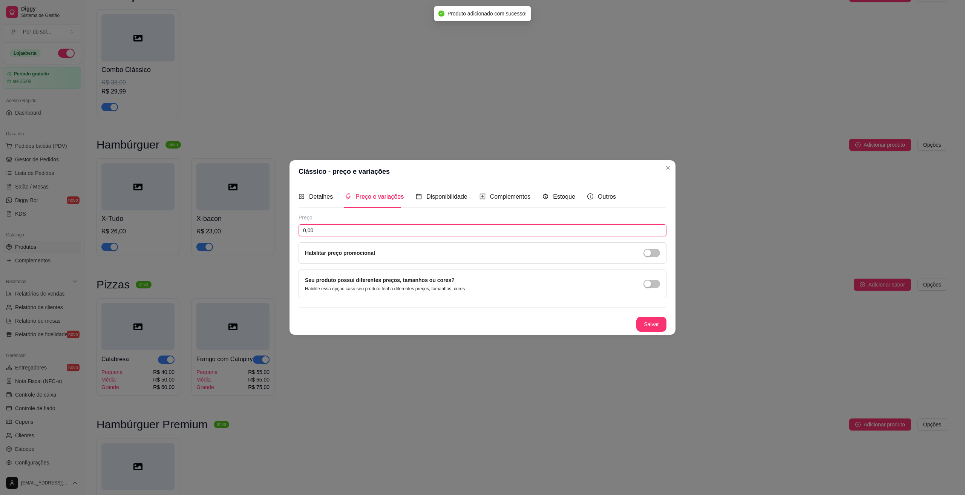
click at [389, 229] on input "0,00" at bounding box center [482, 230] width 368 height 12
click at [649, 323] on button "Salvar" at bounding box center [651, 324] width 30 height 15
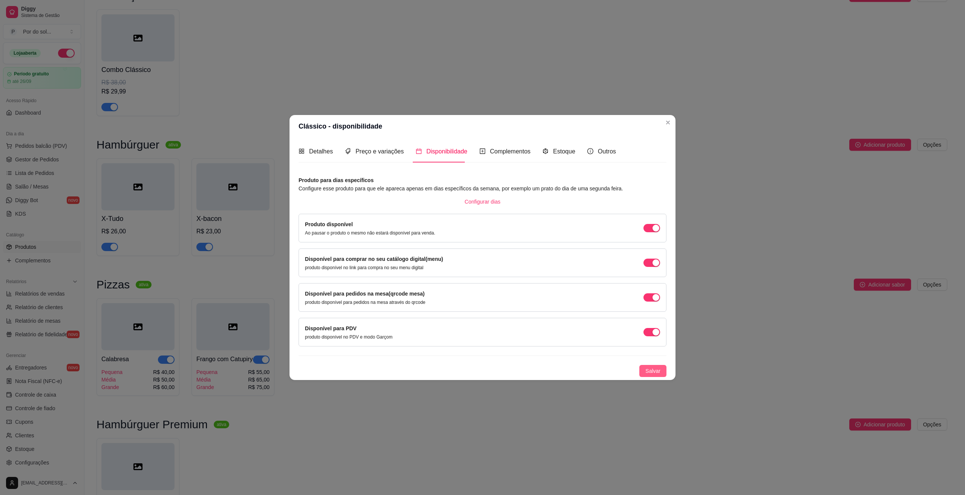
click at [655, 369] on span "Salvar" at bounding box center [652, 371] width 15 height 8
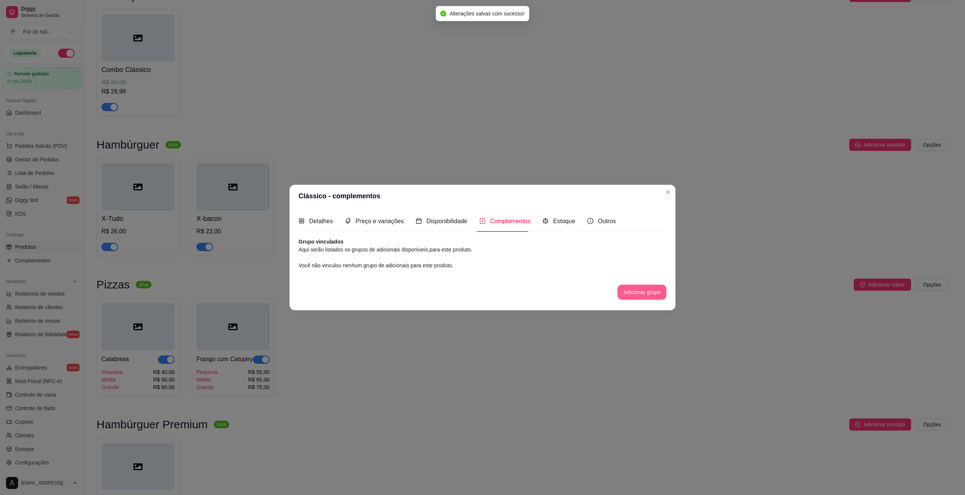
click at [636, 295] on button "Adicionar grupo" at bounding box center [641, 292] width 49 height 15
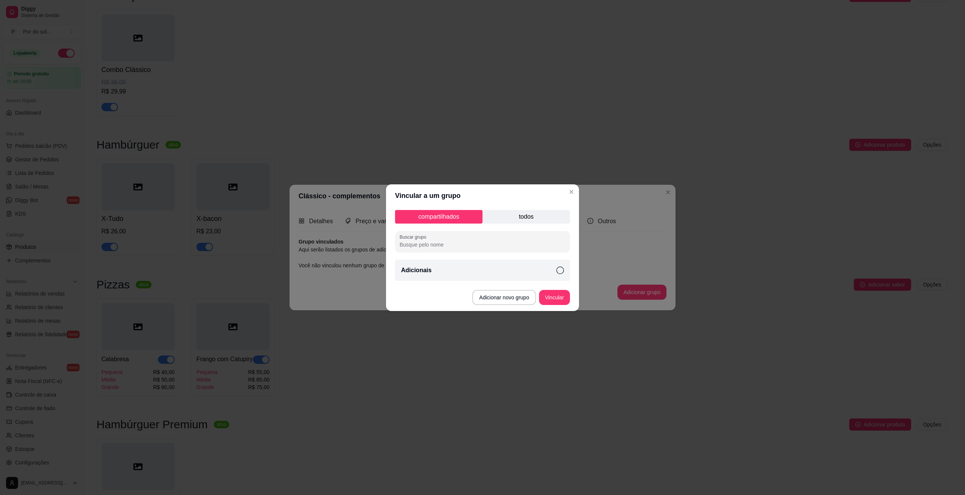
click at [511, 217] on p "todos" at bounding box center [525, 217] width 87 height 14
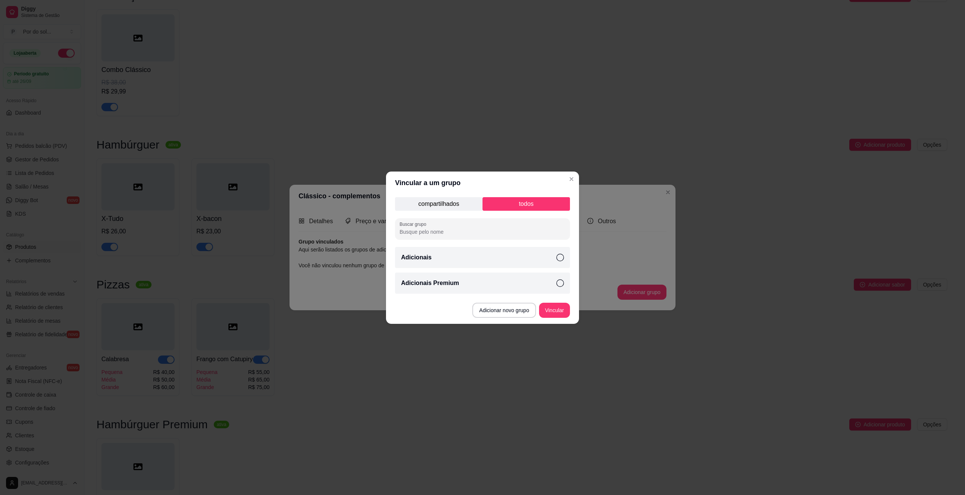
click at [453, 200] on p "compartilhados" at bounding box center [438, 204] width 87 height 14
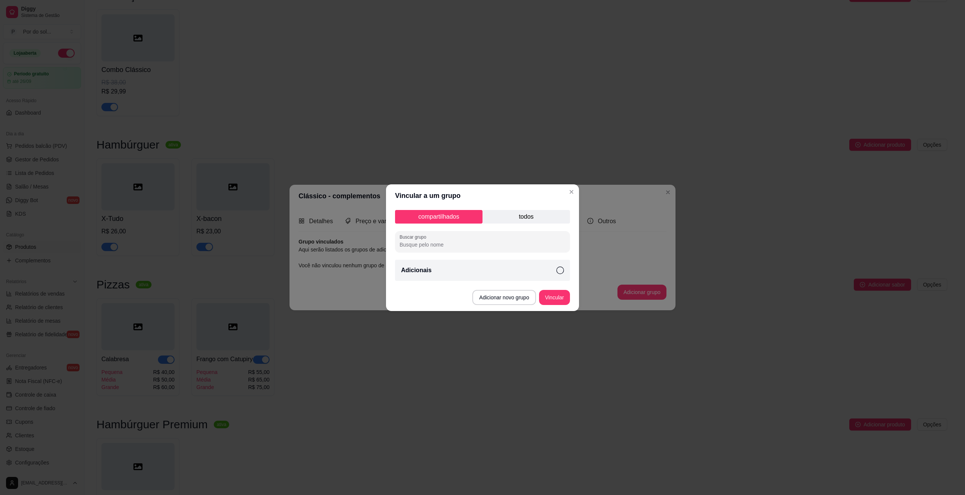
click at [516, 213] on p "todos" at bounding box center [525, 217] width 87 height 14
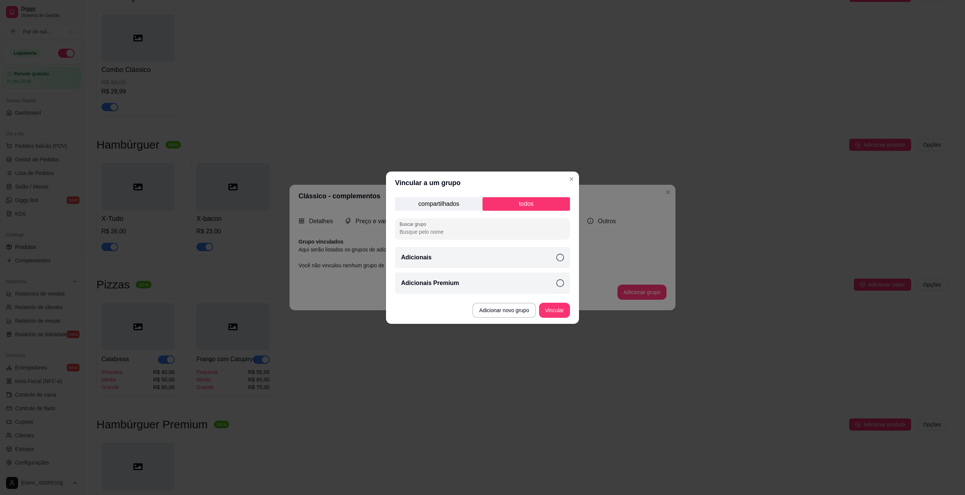
click at [559, 281] on icon at bounding box center [560, 283] width 8 height 8
click at [554, 316] on button "Vincular" at bounding box center [554, 310] width 31 height 15
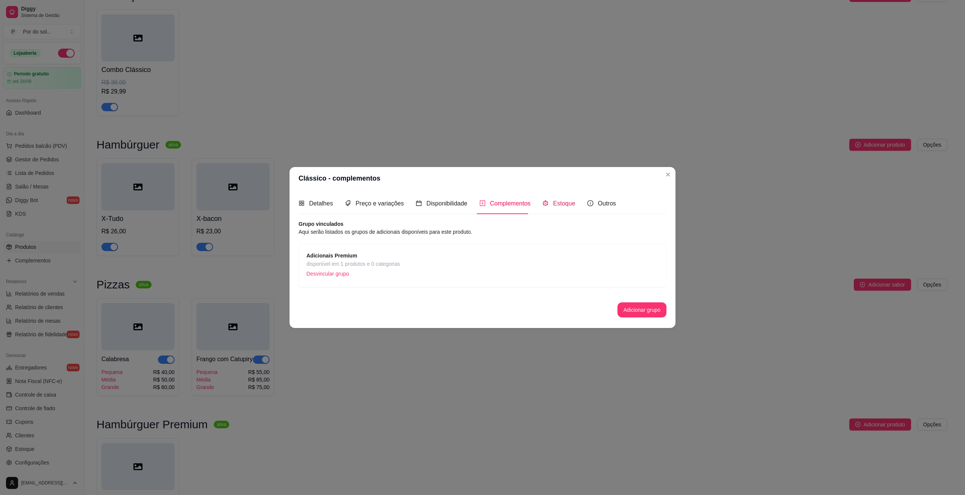
click at [554, 200] on span "Estoque" at bounding box center [564, 203] width 22 height 6
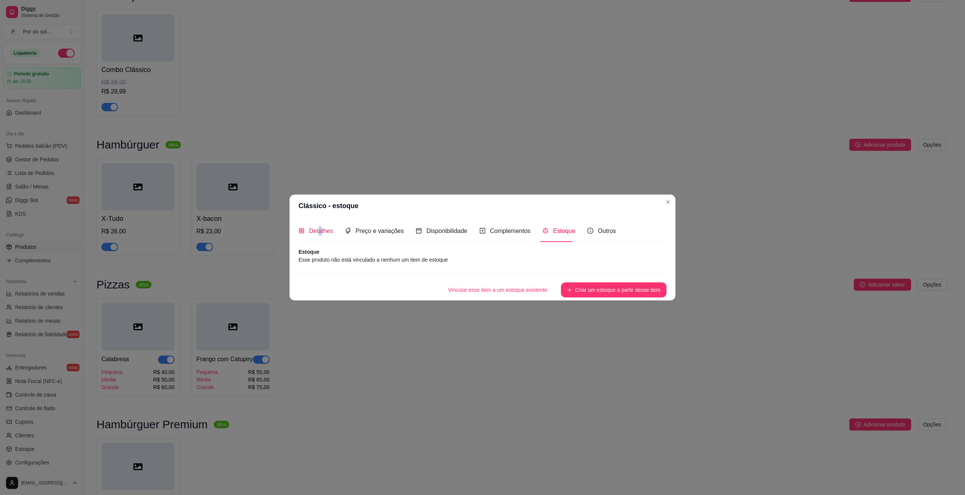
click at [320, 230] on span "Detalhes" at bounding box center [321, 231] width 24 height 6
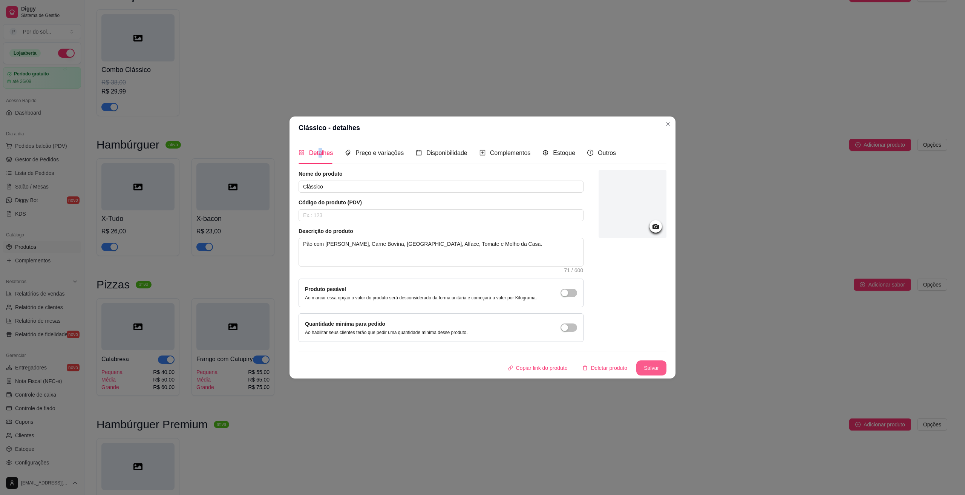
click at [650, 371] on button "Salvar" at bounding box center [651, 367] width 30 height 15
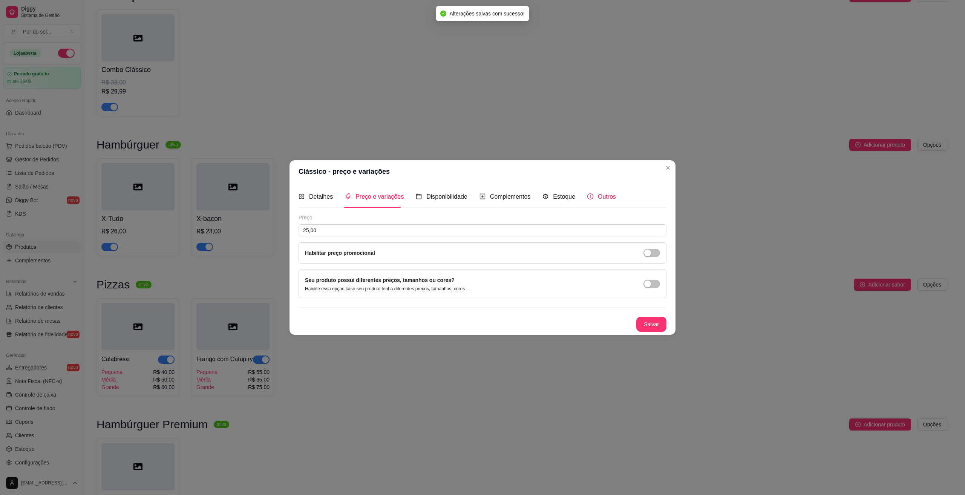
click at [591, 200] on div "Outros" at bounding box center [601, 196] width 29 height 9
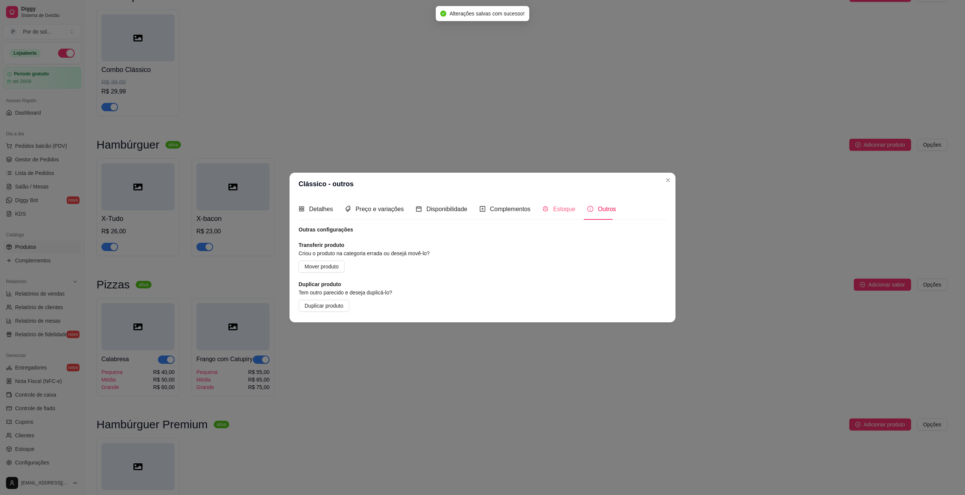
click at [550, 203] on div "Estoque" at bounding box center [558, 208] width 33 height 21
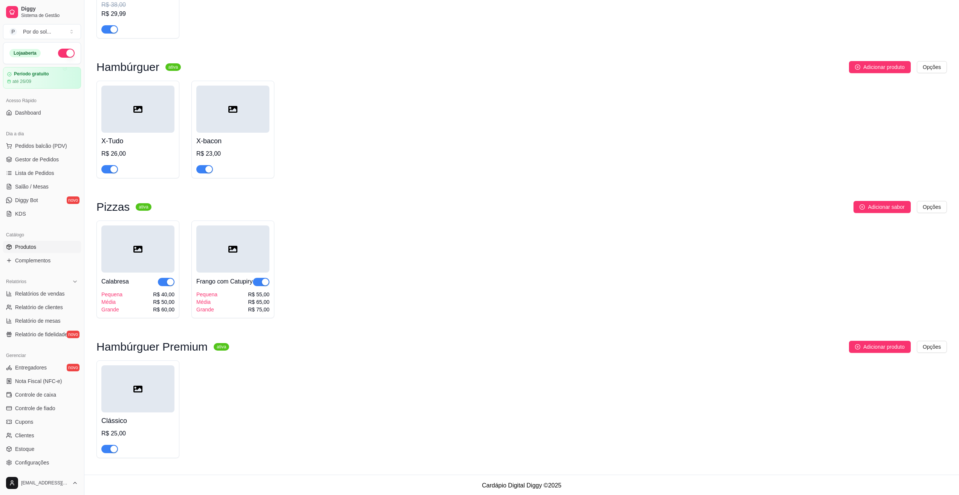
scroll to position [174, 0]
click at [868, 349] on span "Adicionar produto" at bounding box center [883, 345] width 41 height 8
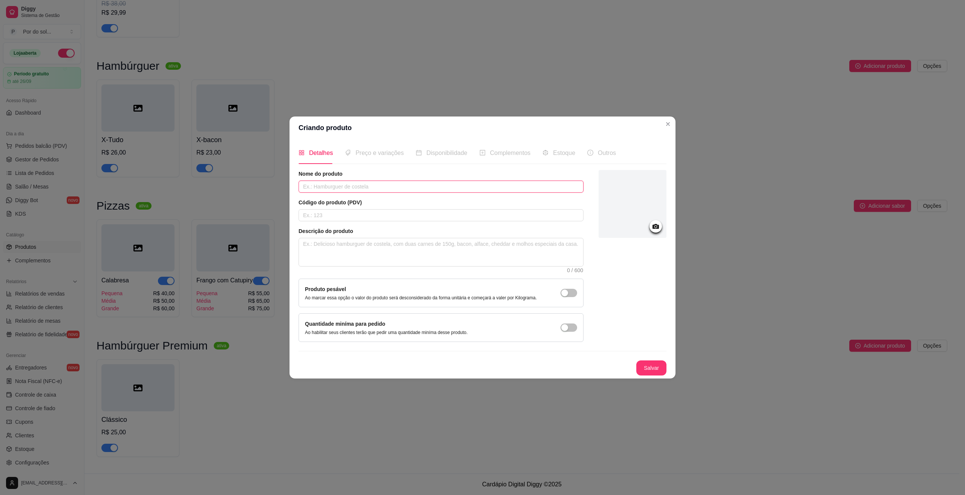
click at [376, 185] on input "text" at bounding box center [440, 187] width 285 height 12
click at [328, 243] on textarea at bounding box center [441, 252] width 284 height 28
paste textarea "Pão com [PERSON_NAME], Carne Bovína, [GEOGRAPHIC_DATA], Alface, Tomate e Molho …"
click at [361, 244] on textarea "Pão com [PERSON_NAME], Carne Bovína, [GEOGRAPHIC_DATA], Alface, Tomate e Molho …" at bounding box center [441, 252] width 284 height 28
click at [376, 243] on textarea "Pão com [PERSON_NAME], Carne Bovína, [GEOGRAPHIC_DATA], Alface, Tomate e Molho …" at bounding box center [441, 252] width 284 height 28
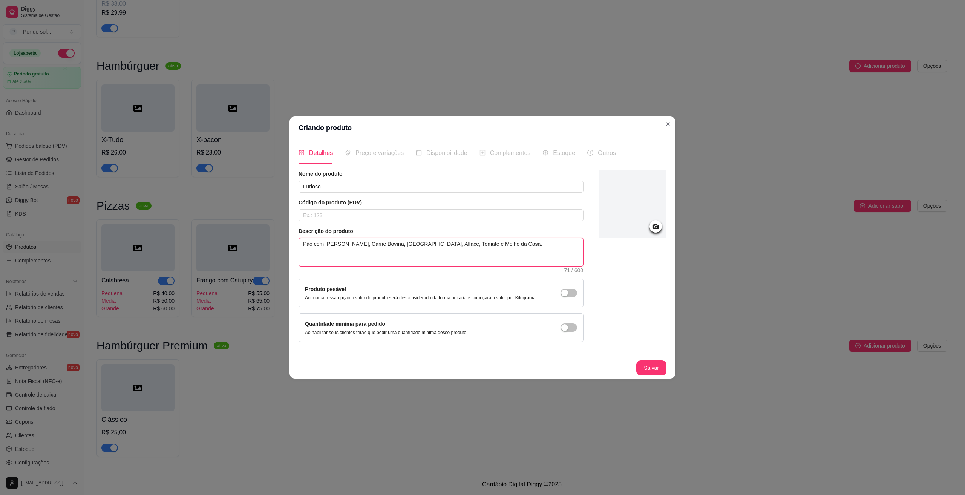
click at [347, 245] on textarea "Pão com [PERSON_NAME], Carne Bovína, [GEOGRAPHIC_DATA], Alface, Tomate e Molho …" at bounding box center [441, 252] width 284 height 28
click at [375, 243] on textarea "Pão com [PERSON_NAME], Hambúrguer de Carne Bovína, [GEOGRAPHIC_DATA], Alface, T…" at bounding box center [441, 252] width 284 height 28
click at [377, 243] on textarea "Pão com [PERSON_NAME], Hambúrguer de Carne Bovína, [GEOGRAPHIC_DATA], Alface, T…" at bounding box center [441, 252] width 284 height 28
drag, startPoint x: 347, startPoint y: 243, endPoint x: 381, endPoint y: 244, distance: 33.9
click at [379, 244] on textarea "Pão com [PERSON_NAME], Hambúrguer Duplo de Carne Bovína, [GEOGRAPHIC_DATA], Alf…" at bounding box center [441, 252] width 284 height 28
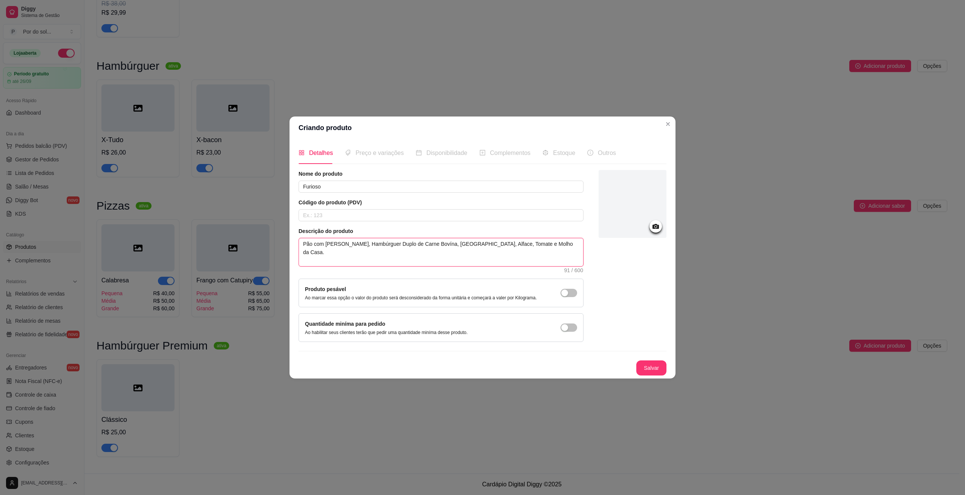
click at [394, 245] on textarea "Pão com [PERSON_NAME], Hambúrguer Duplo de Carne Bovína, [GEOGRAPHIC_DATA], Alf…" at bounding box center [441, 252] width 284 height 28
drag, startPoint x: 384, startPoint y: 242, endPoint x: 444, endPoint y: 241, distance: 59.9
click at [413, 240] on textarea "Pão com [PERSON_NAME], Hambúrguer Duplo de Carne Bovína, [GEOGRAPHIC_DATA], Alf…" at bounding box center [441, 252] width 284 height 28
click at [452, 243] on textarea "Pão com [PERSON_NAME], Hambúrguer Duplo de Carne Bovína, [GEOGRAPHIC_DATA], Alf…" at bounding box center [441, 252] width 284 height 28
click at [433, 242] on textarea "Pão com [PERSON_NAME], Hambúrguer Duplo de Carne Bovína, [GEOGRAPHIC_DATA], Alf…" at bounding box center [441, 252] width 284 height 28
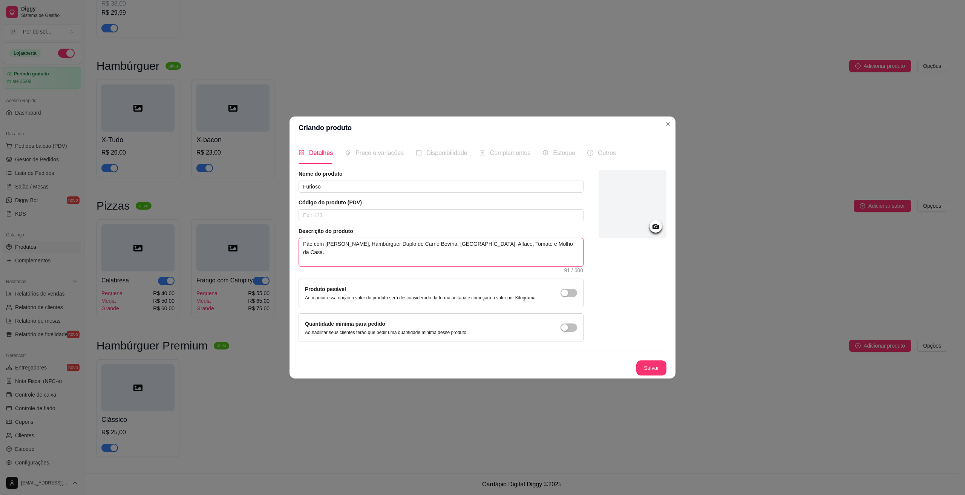
click at [448, 243] on textarea "Pão com [PERSON_NAME], Hambúrguer Duplo de Carne Bovína, [GEOGRAPHIC_DATA], Alf…" at bounding box center [441, 252] width 284 height 28
click at [450, 243] on textarea "Pão com [PERSON_NAME], Hambúrguer Duplo de Carne Bovína, [GEOGRAPHIC_DATA], Alf…" at bounding box center [441, 252] width 284 height 28
click at [433, 245] on textarea "Pão com [PERSON_NAME], Hambúrguer Duplo de Carne Bovína, [GEOGRAPHIC_DATA], Alf…" at bounding box center [441, 252] width 284 height 28
click at [547, 245] on textarea "Pão com [PERSON_NAME], Hambúrguer Duplo de Carne Bovína, Bacon, Queijo, Alface,…" at bounding box center [441, 252] width 284 height 28
drag, startPoint x: 550, startPoint y: 246, endPoint x: 298, endPoint y: 252, distance: 251.4
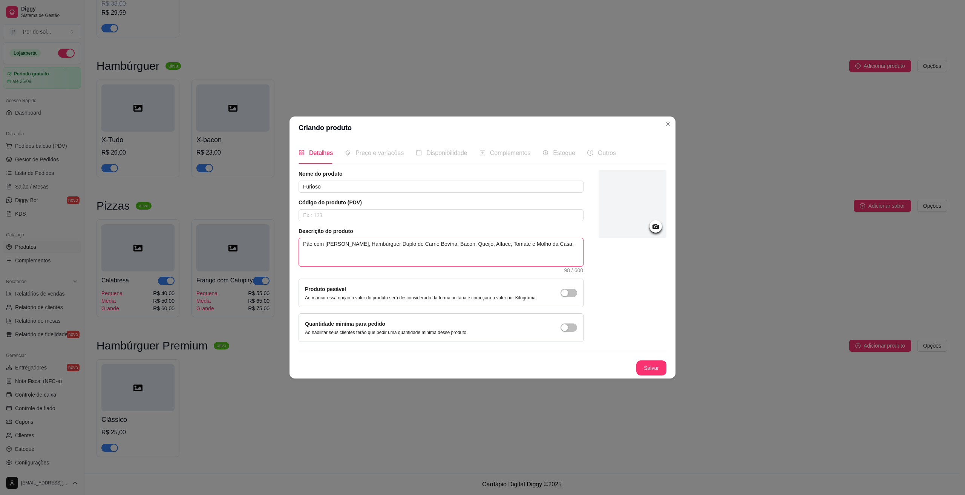
click at [298, 252] on span "Pão com [PERSON_NAME], Hambúrguer Duplo de Carne Bovína, Bacon, Queijo, Alface,…" at bounding box center [440, 252] width 285 height 29
click at [655, 366] on button "Salvar" at bounding box center [651, 367] width 30 height 15
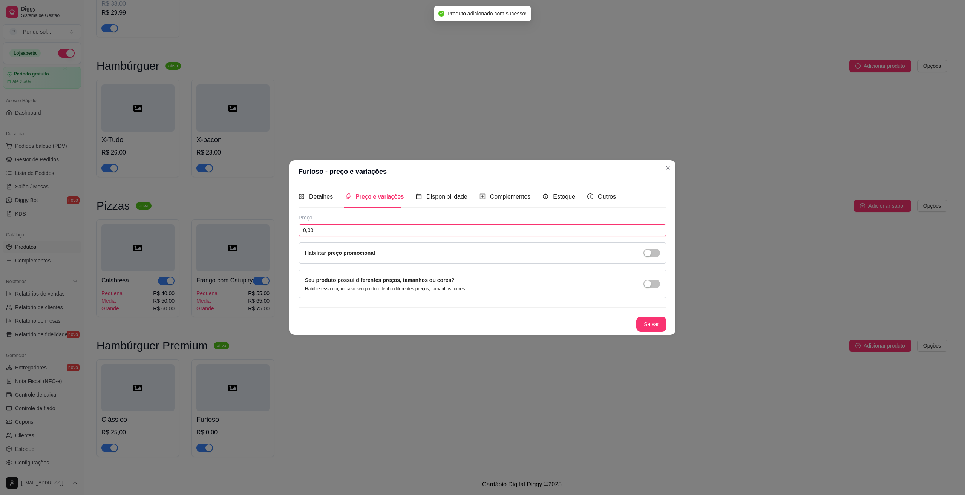
click at [372, 230] on input "0,00" at bounding box center [482, 230] width 368 height 12
click at [655, 324] on button "Salvar" at bounding box center [651, 324] width 30 height 15
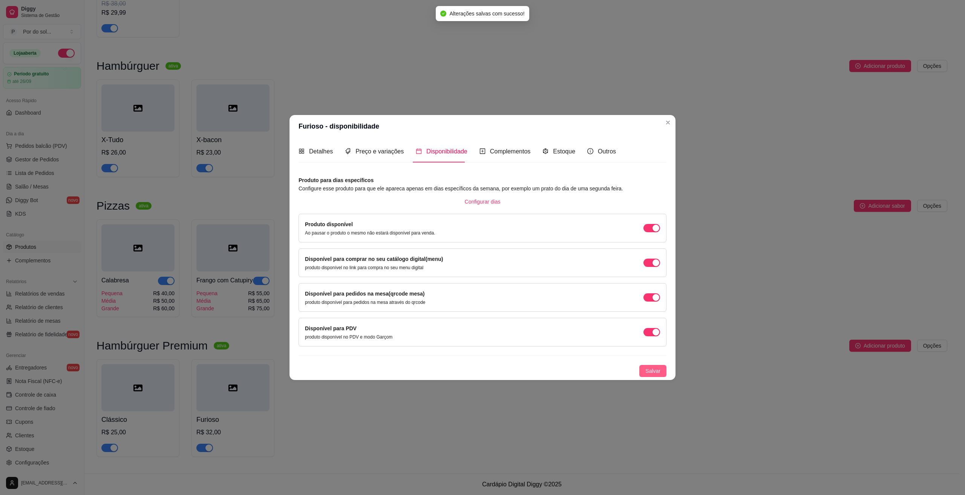
click at [657, 372] on span "Salvar" at bounding box center [652, 371] width 15 height 8
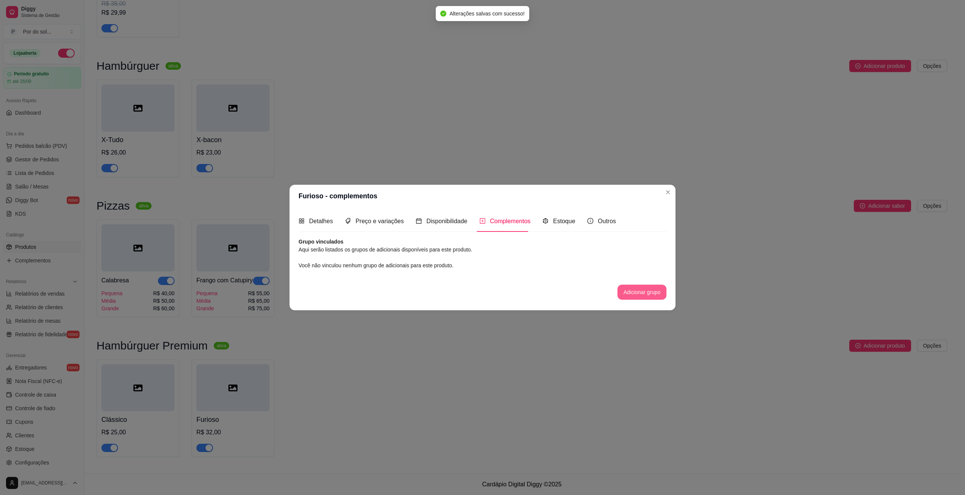
click at [629, 295] on button "Adicionar grupo" at bounding box center [641, 292] width 49 height 15
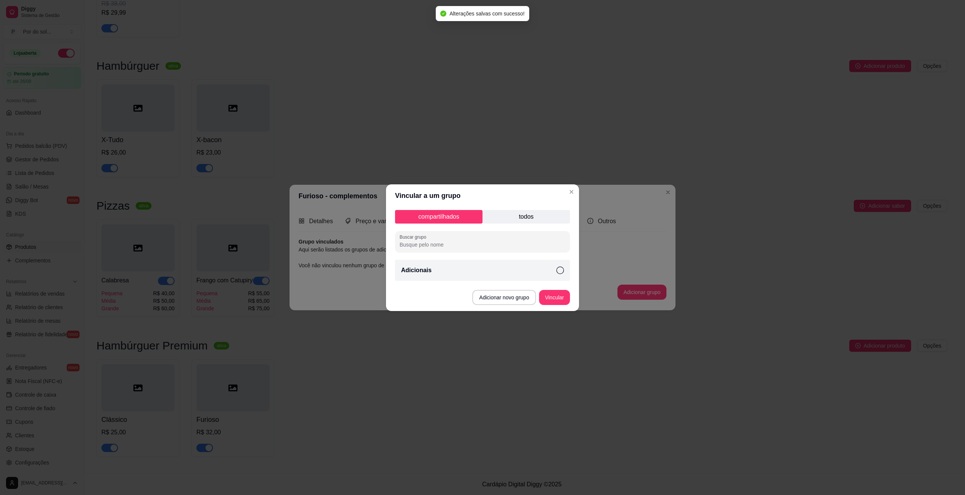
click at [527, 223] on p "todos" at bounding box center [525, 217] width 87 height 14
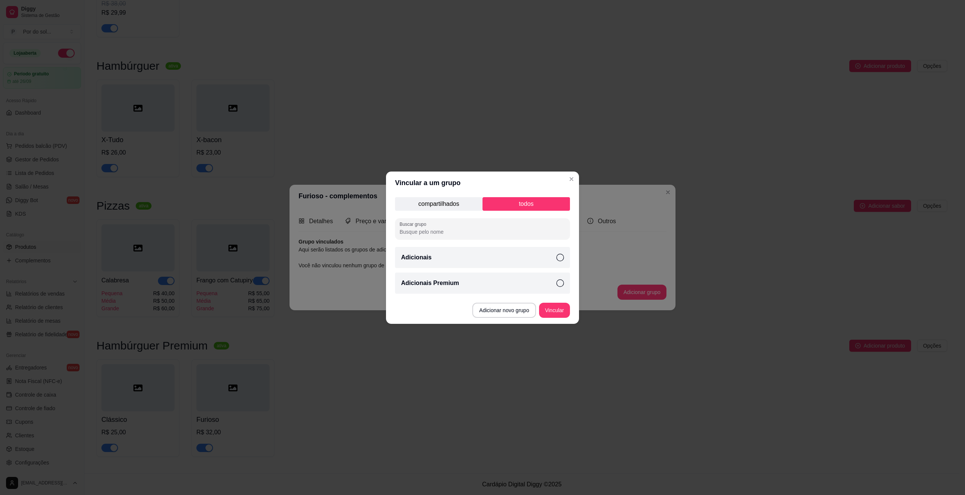
click at [558, 281] on icon at bounding box center [560, 283] width 8 height 8
click at [559, 310] on button "Vincular" at bounding box center [554, 310] width 31 height 15
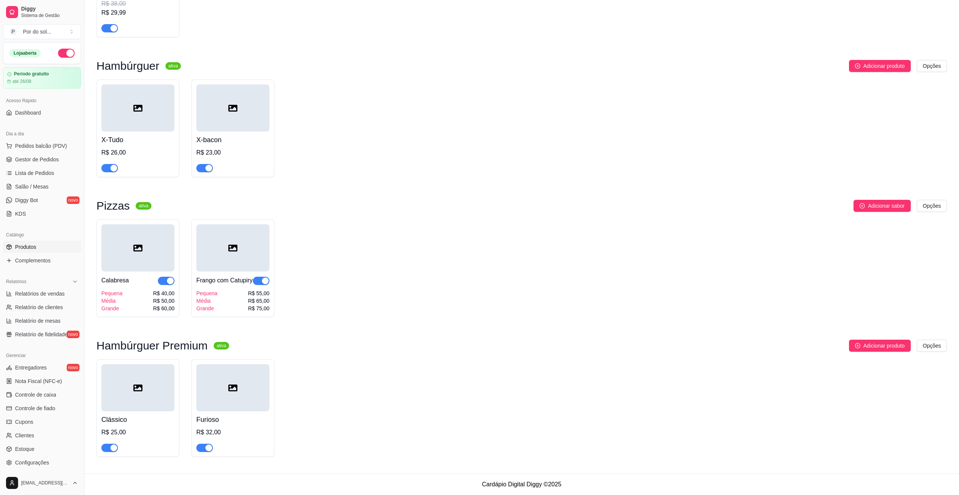
click at [139, 382] on div at bounding box center [137, 387] width 73 height 47
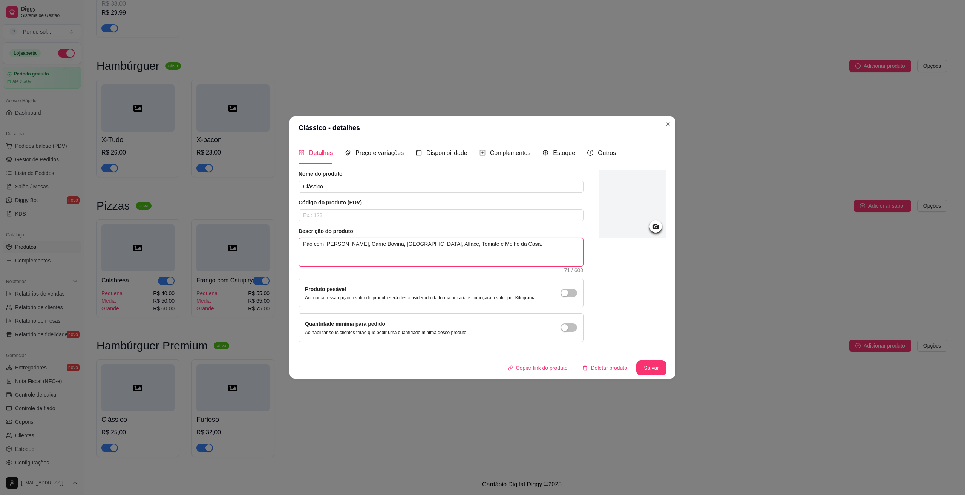
click at [347, 244] on textarea "Pão com [PERSON_NAME], Carne Bovína, [GEOGRAPHIC_DATA], Alface, Tomate e Molho …" at bounding box center [441, 252] width 284 height 28
click at [526, 245] on textarea "Pão com [PERSON_NAME], Hambúrguer de Carne Bovína, [GEOGRAPHIC_DATA], Alface, T…" at bounding box center [441, 252] width 284 height 28
click at [660, 367] on button "Salvar" at bounding box center [651, 367] width 30 height 15
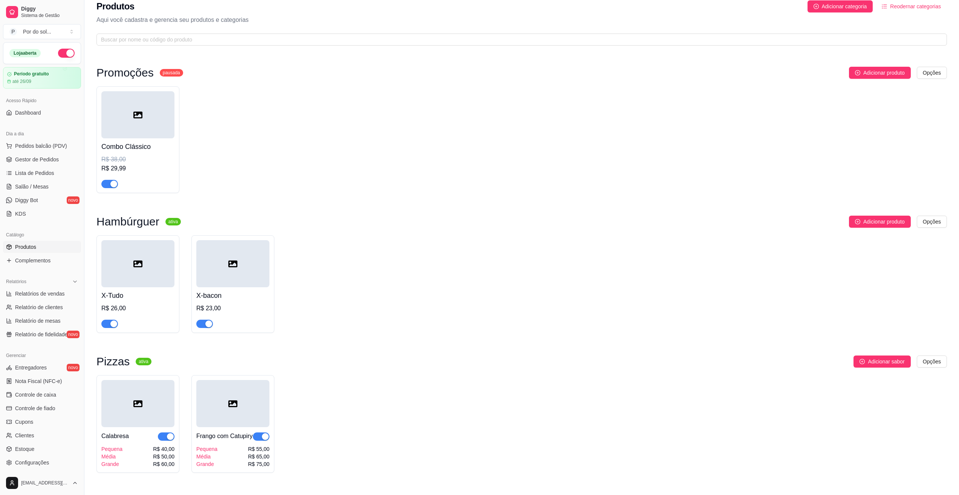
scroll to position [0, 0]
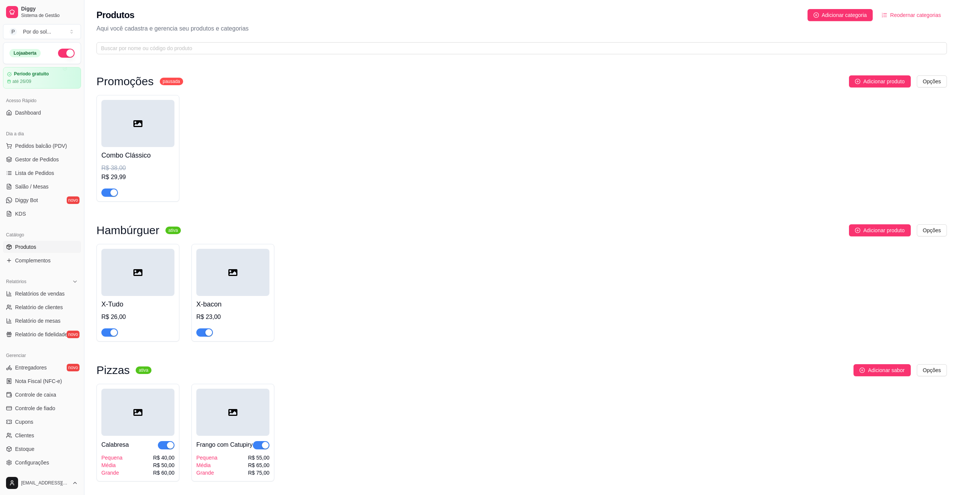
click at [913, 15] on span "Reodernar categorias" at bounding box center [915, 15] width 51 height 8
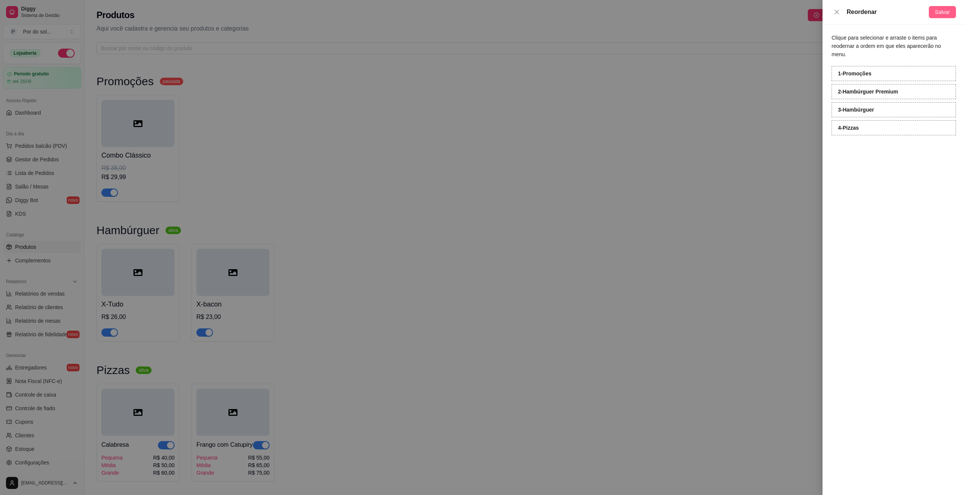
click at [942, 14] on span "Salvar" at bounding box center [942, 12] width 15 height 8
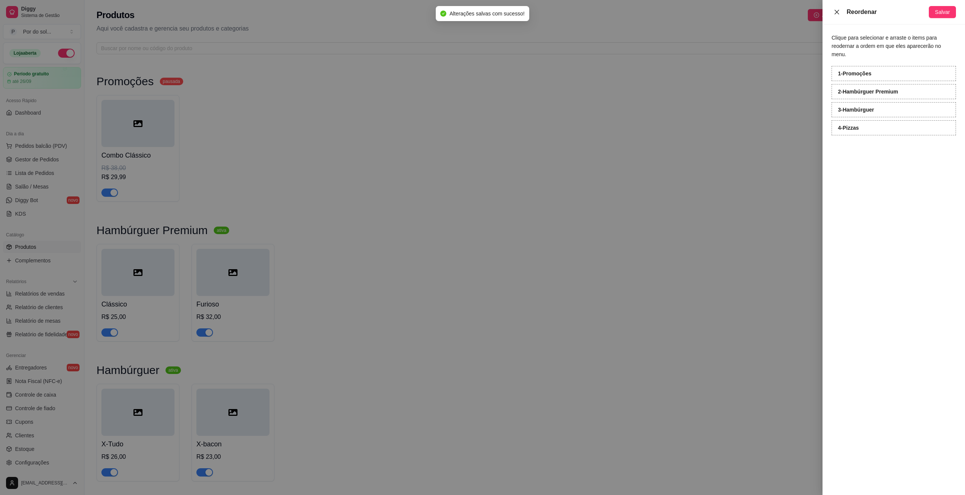
click at [835, 11] on icon "close" at bounding box center [837, 12] width 6 height 6
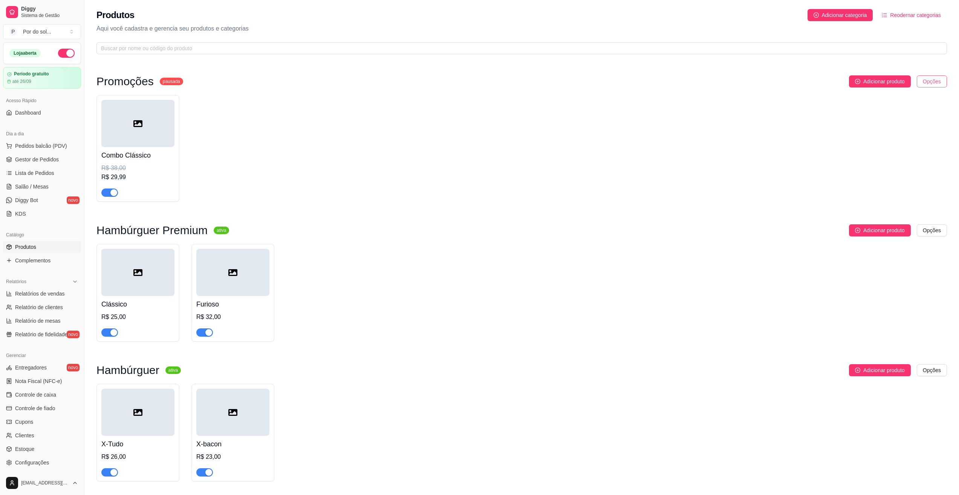
click at [920, 77] on html "Diggy Sistema de Gestão P Por do sol ... Loja aberta Período gratuito até 26/09…" at bounding box center [479, 247] width 959 height 495
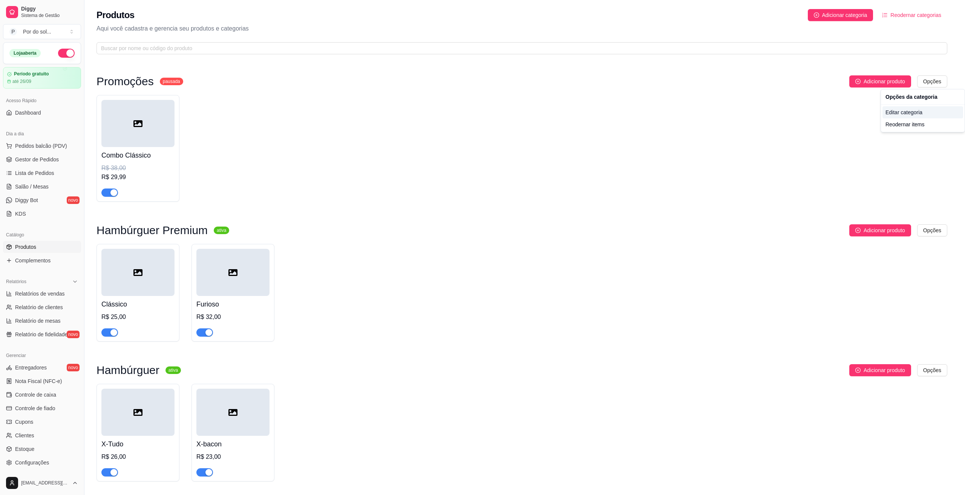
click at [907, 110] on div "Editar categoria" at bounding box center [922, 112] width 81 height 12
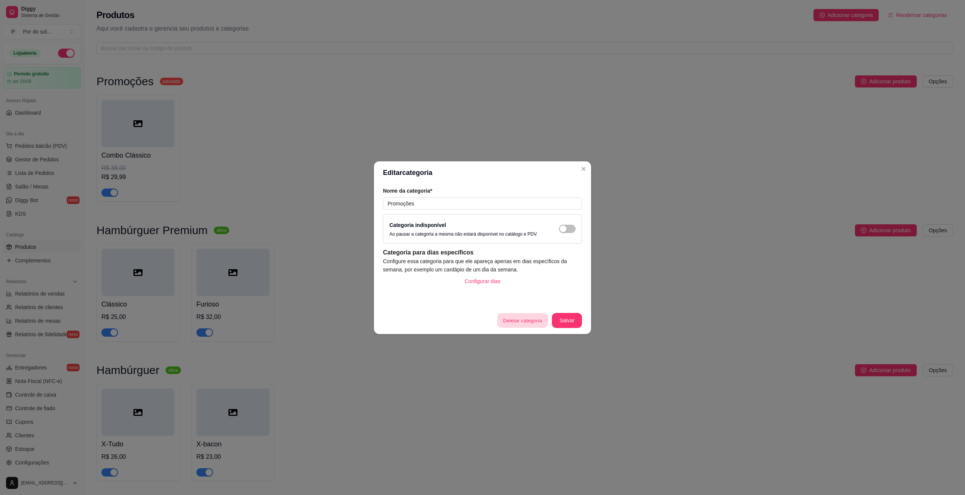
click at [525, 317] on button "Deletar categoria" at bounding box center [522, 320] width 50 height 15
click at [517, 294] on button "sim" at bounding box center [528, 296] width 30 height 15
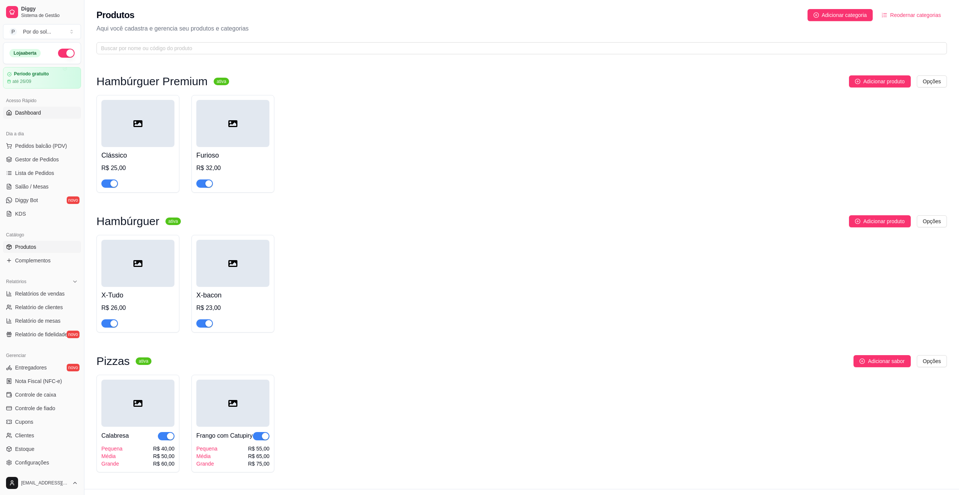
click at [21, 106] on div "Acesso Rápido Dashboard" at bounding box center [42, 107] width 84 height 30
click at [37, 111] on span "Dashboard" at bounding box center [28, 113] width 26 height 8
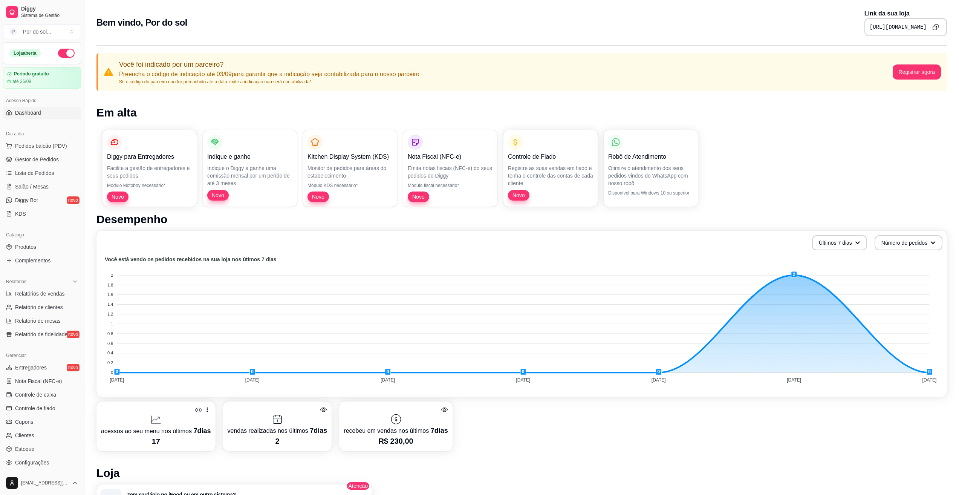
click at [938, 26] on icon "Copy to clipboard" at bounding box center [937, 26] width 4 height 4
click at [31, 250] on span "Produtos" at bounding box center [25, 247] width 21 height 8
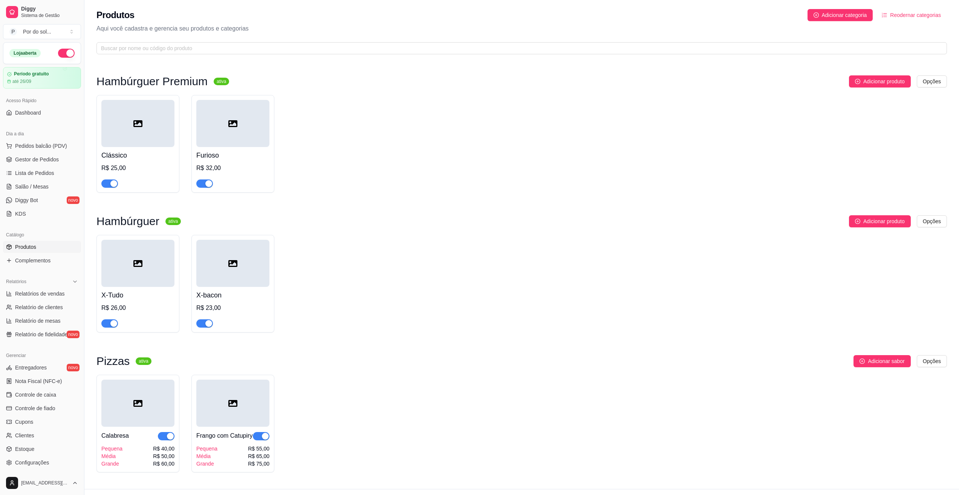
click at [140, 127] on icon at bounding box center [137, 123] width 9 height 9
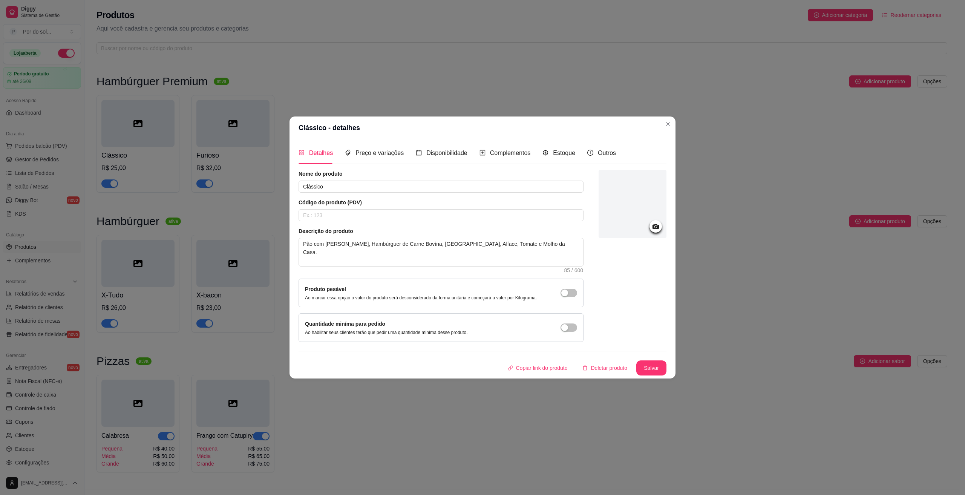
click at [659, 228] on icon at bounding box center [655, 226] width 9 height 9
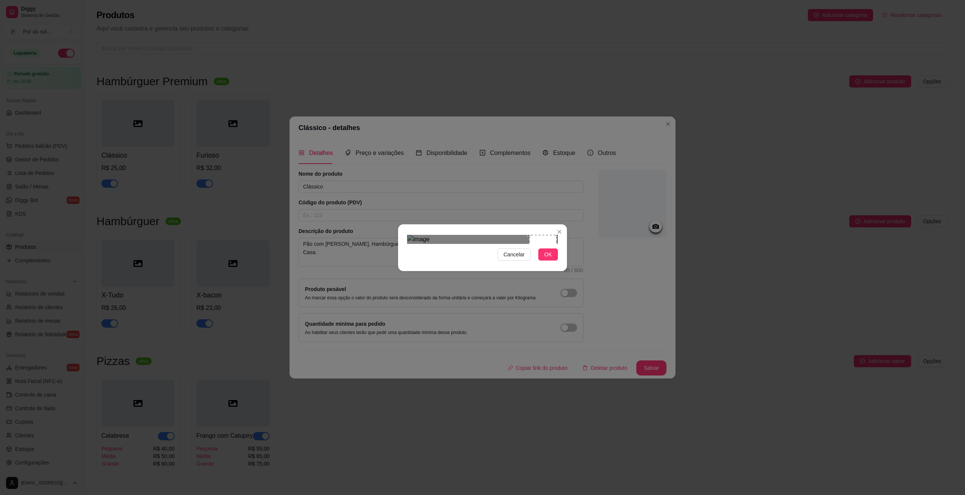
click at [548, 239] on div "Use the arrow keys to move the crop selection area" at bounding box center [543, 249] width 28 height 28
click at [552, 260] on button "OK" at bounding box center [548, 254] width 20 height 12
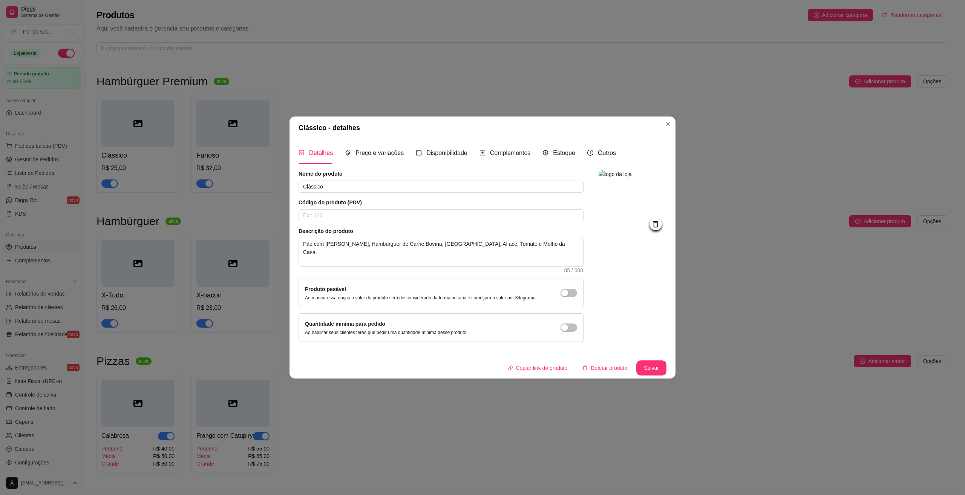
click at [653, 365] on button "Salvar" at bounding box center [651, 367] width 30 height 15
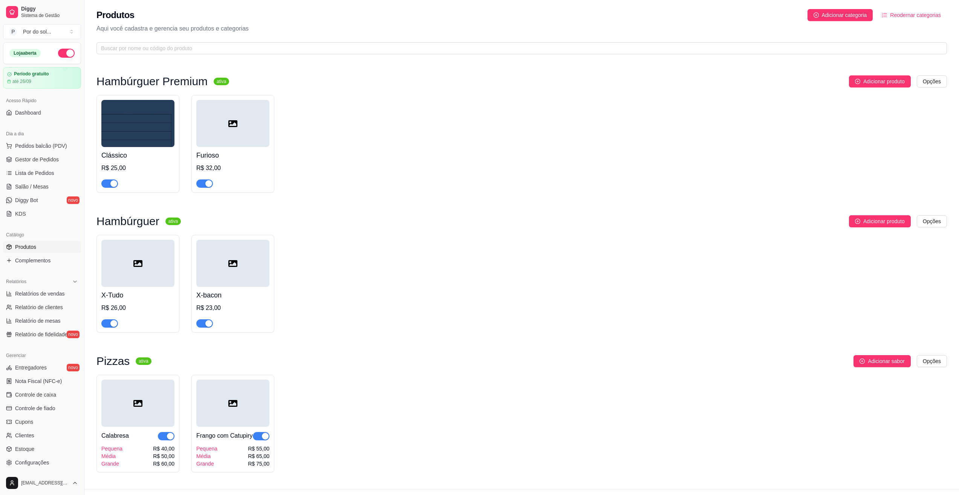
click at [34, 245] on span "Produtos" at bounding box center [25, 247] width 21 height 8
click at [927, 80] on html "Diggy Sistema de Gestão P Por do sol ... Loja aberta Período gratuito até 26/09…" at bounding box center [479, 247] width 959 height 495
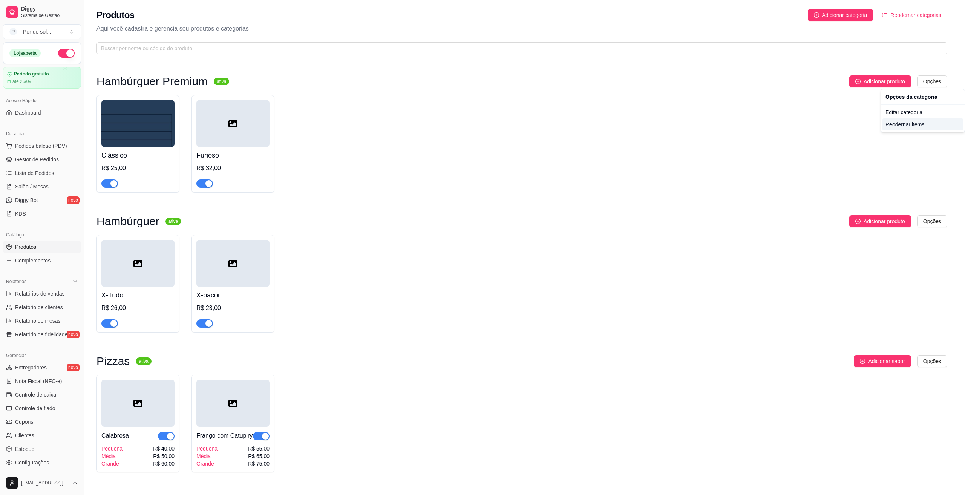
click at [907, 124] on div "Reodernar items" at bounding box center [922, 124] width 81 height 12
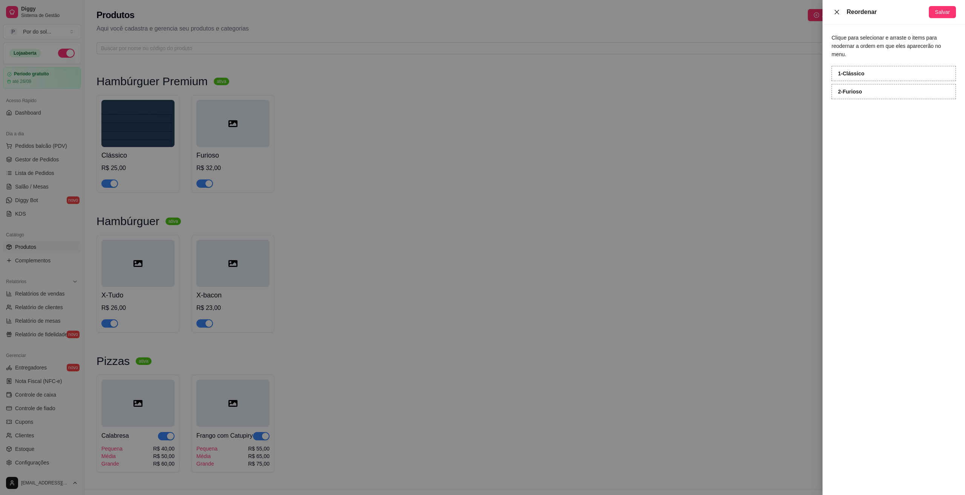
click at [835, 12] on icon "close" at bounding box center [837, 12] width 6 height 6
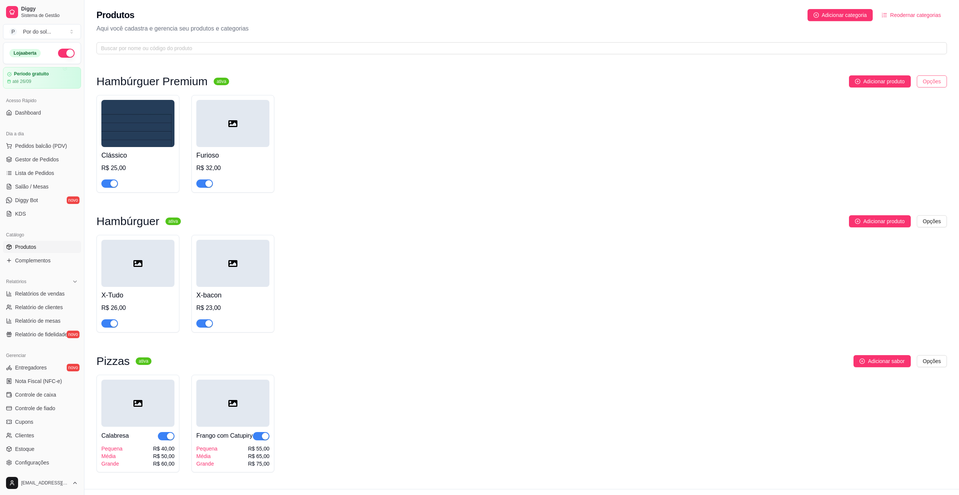
click at [928, 85] on html "Diggy Sistema de Gestão P Por do sol ... Loja aberta Período gratuito até 26/09…" at bounding box center [479, 247] width 959 height 495
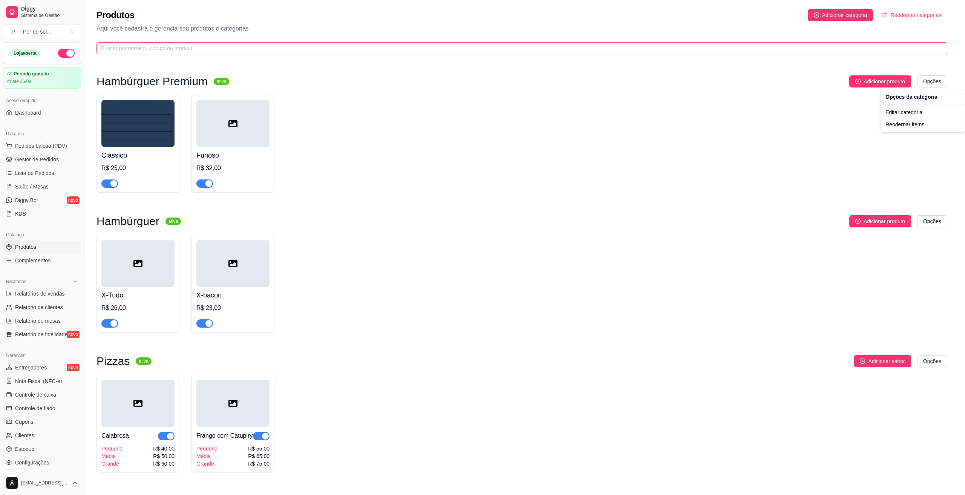
click at [740, 50] on html "Diggy Sistema de Gestão P Por do sol ... Loja aberta Período gratuito até 26/09…" at bounding box center [482, 247] width 965 height 495
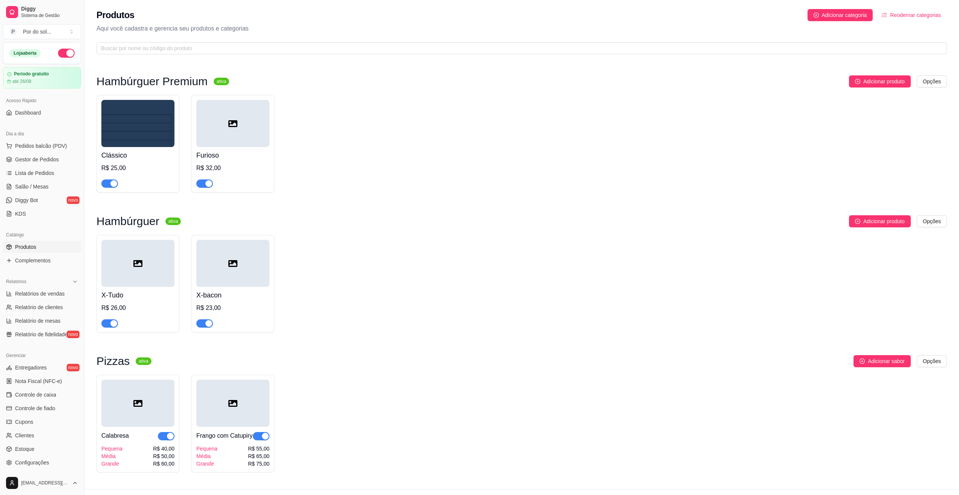
click at [152, 119] on img at bounding box center [137, 123] width 73 height 47
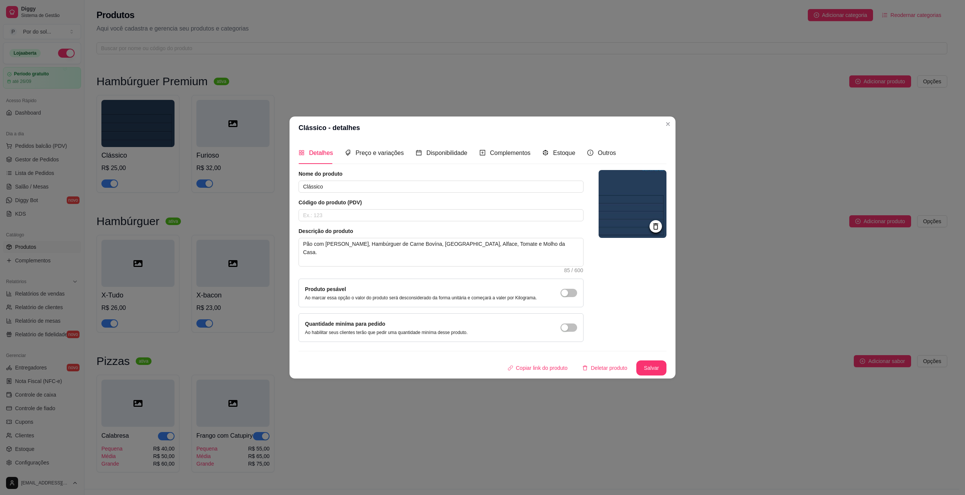
click at [657, 227] on icon at bounding box center [655, 226] width 9 height 9
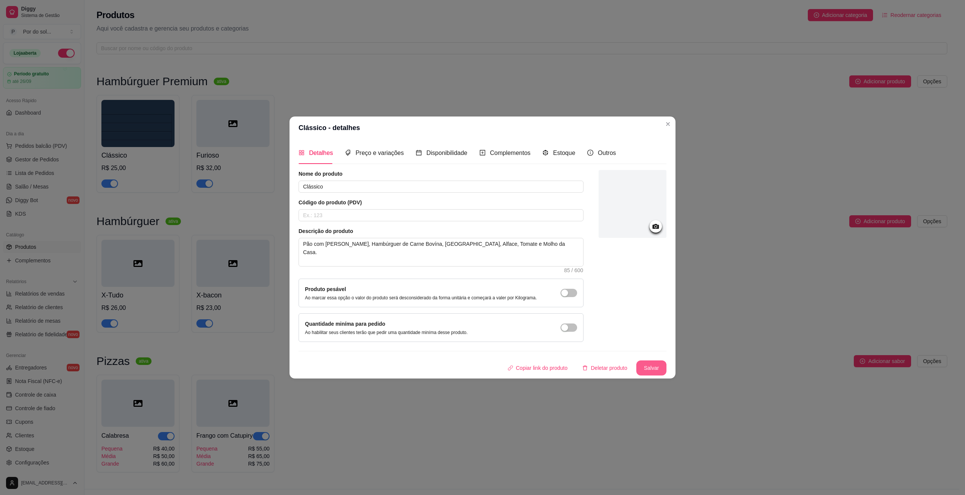
click at [653, 366] on button "Salvar" at bounding box center [651, 367] width 30 height 15
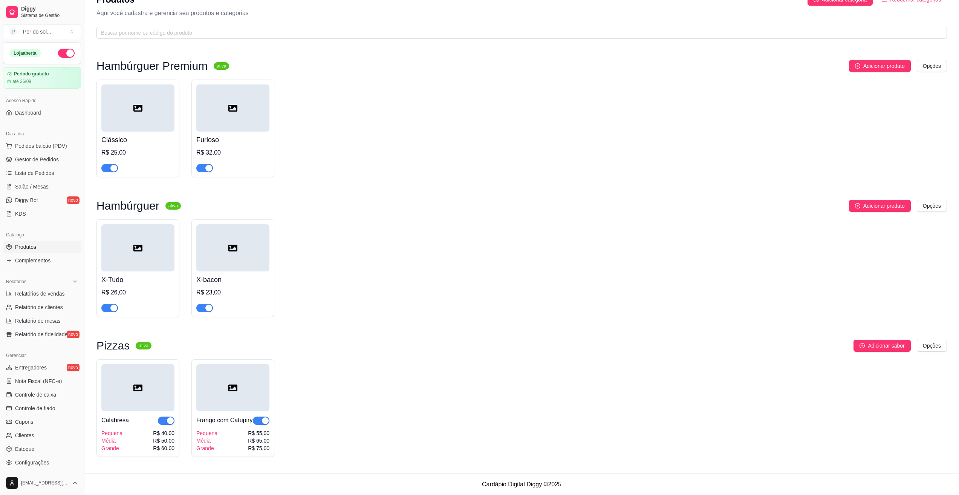
scroll to position [25, 0]
click at [36, 214] on link "KDS" at bounding box center [42, 214] width 78 height 12
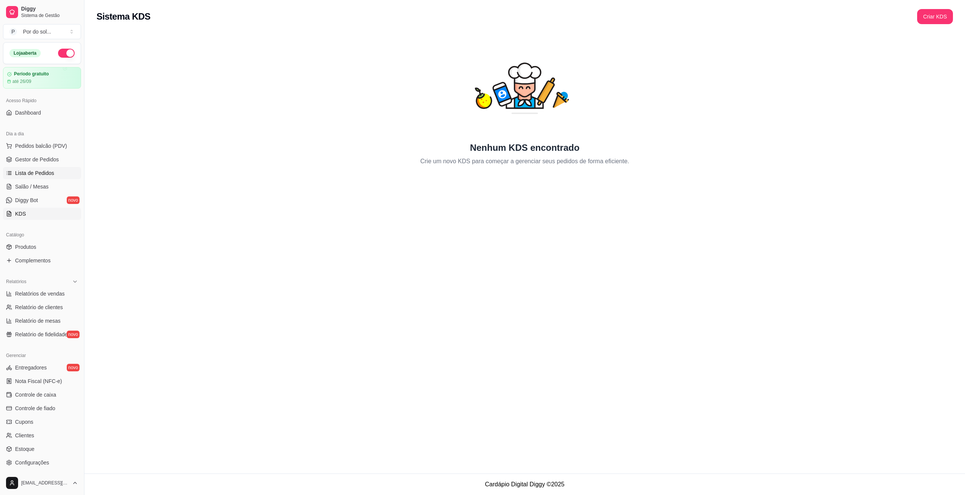
click at [39, 175] on span "Lista de Pedidos" at bounding box center [34, 173] width 39 height 8
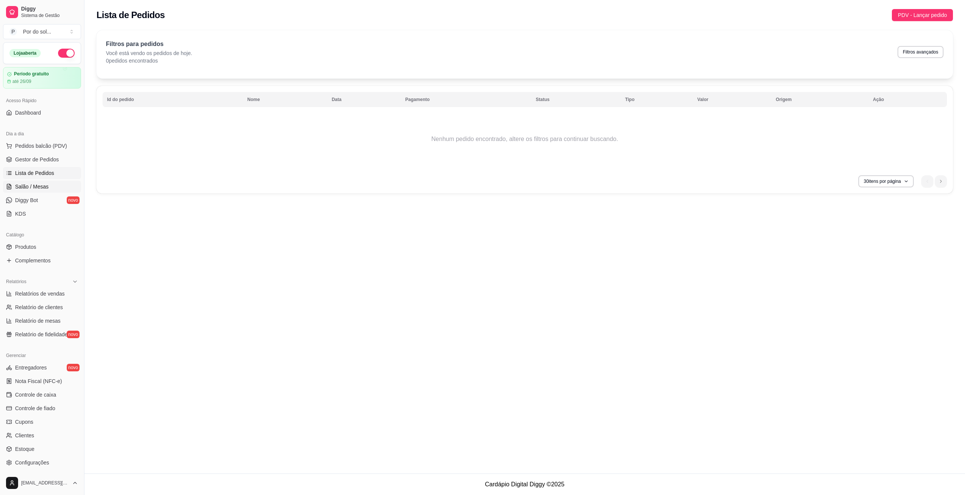
click at [31, 189] on span "Salão / Mesas" at bounding box center [32, 187] width 34 height 8
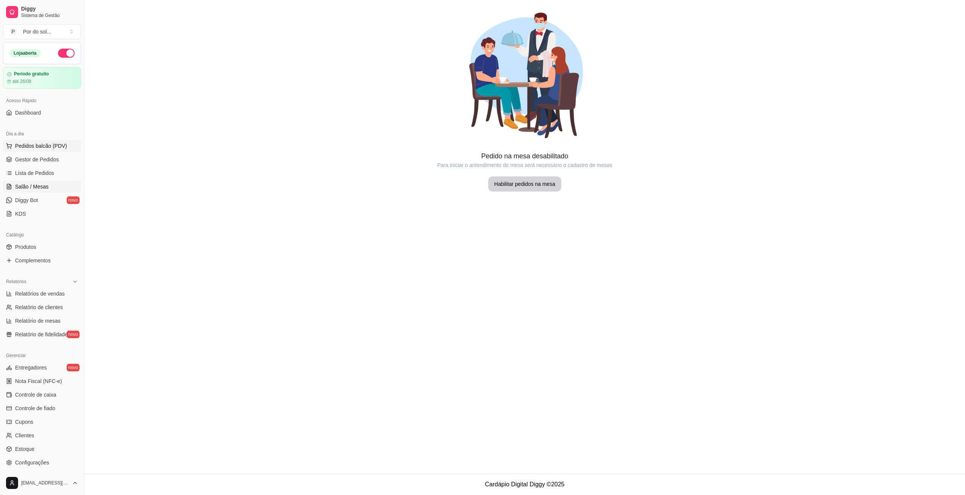
click at [43, 148] on span "Pedidos balcão (PDV)" at bounding box center [41, 146] width 52 height 8
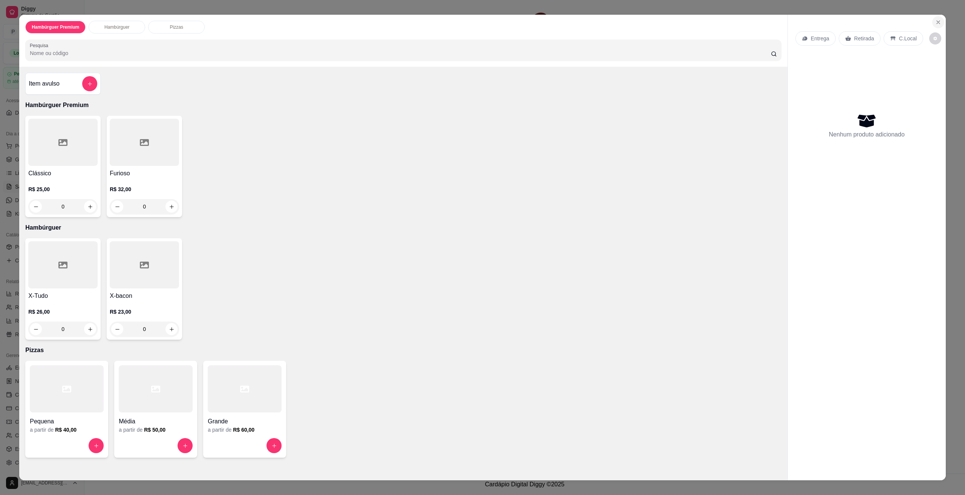
click at [935, 19] on icon "Close" at bounding box center [938, 22] width 6 height 6
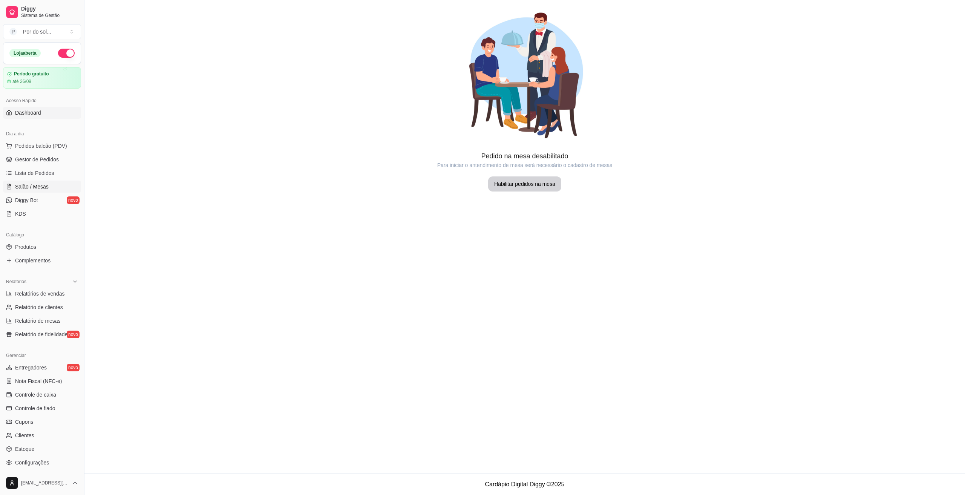
click at [33, 112] on span "Dashboard" at bounding box center [28, 113] width 26 height 8
